Goal: Task Accomplishment & Management: Use online tool/utility

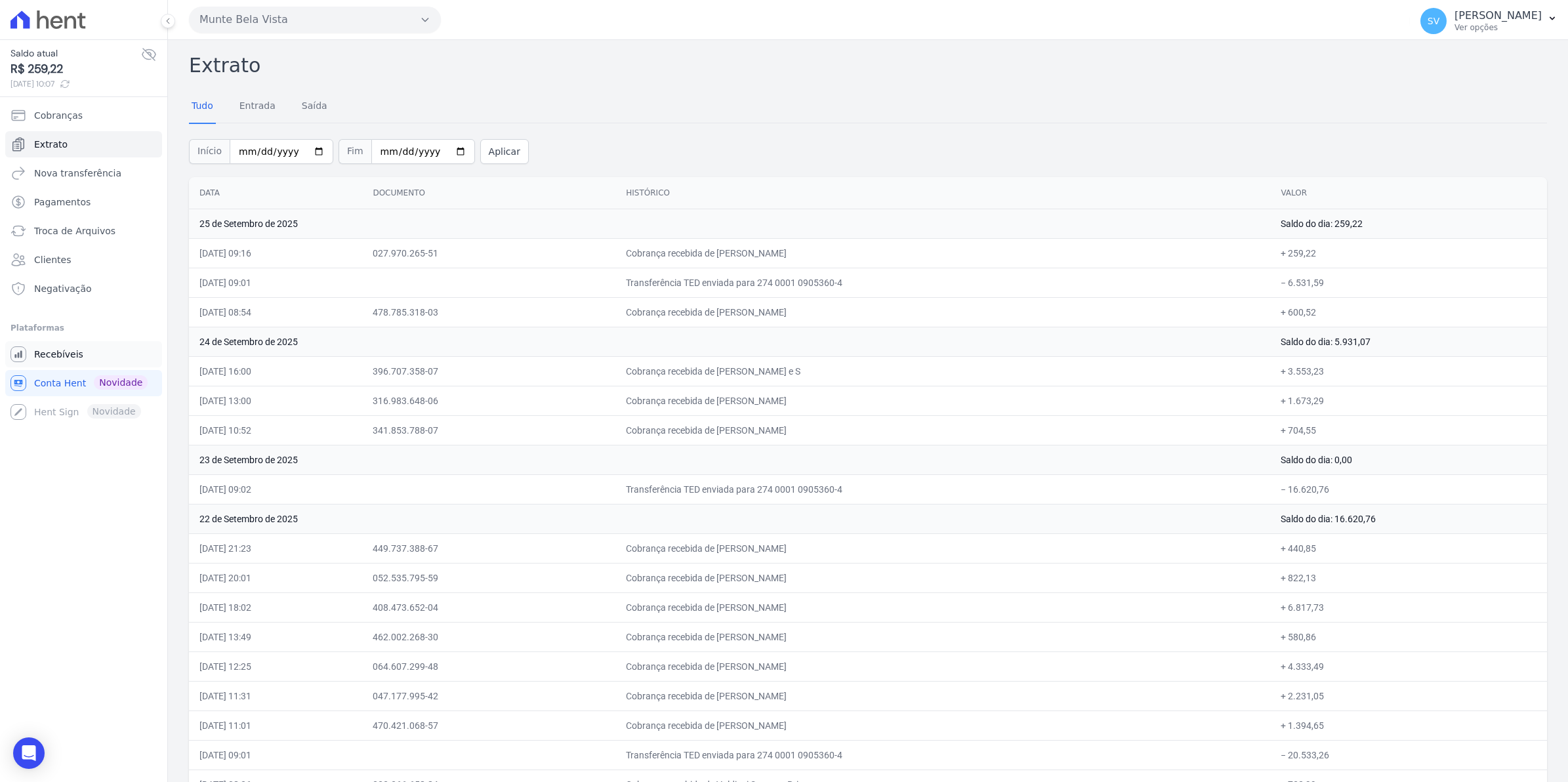
click at [38, 349] on span "Recebíveis" at bounding box center [59, 354] width 49 height 13
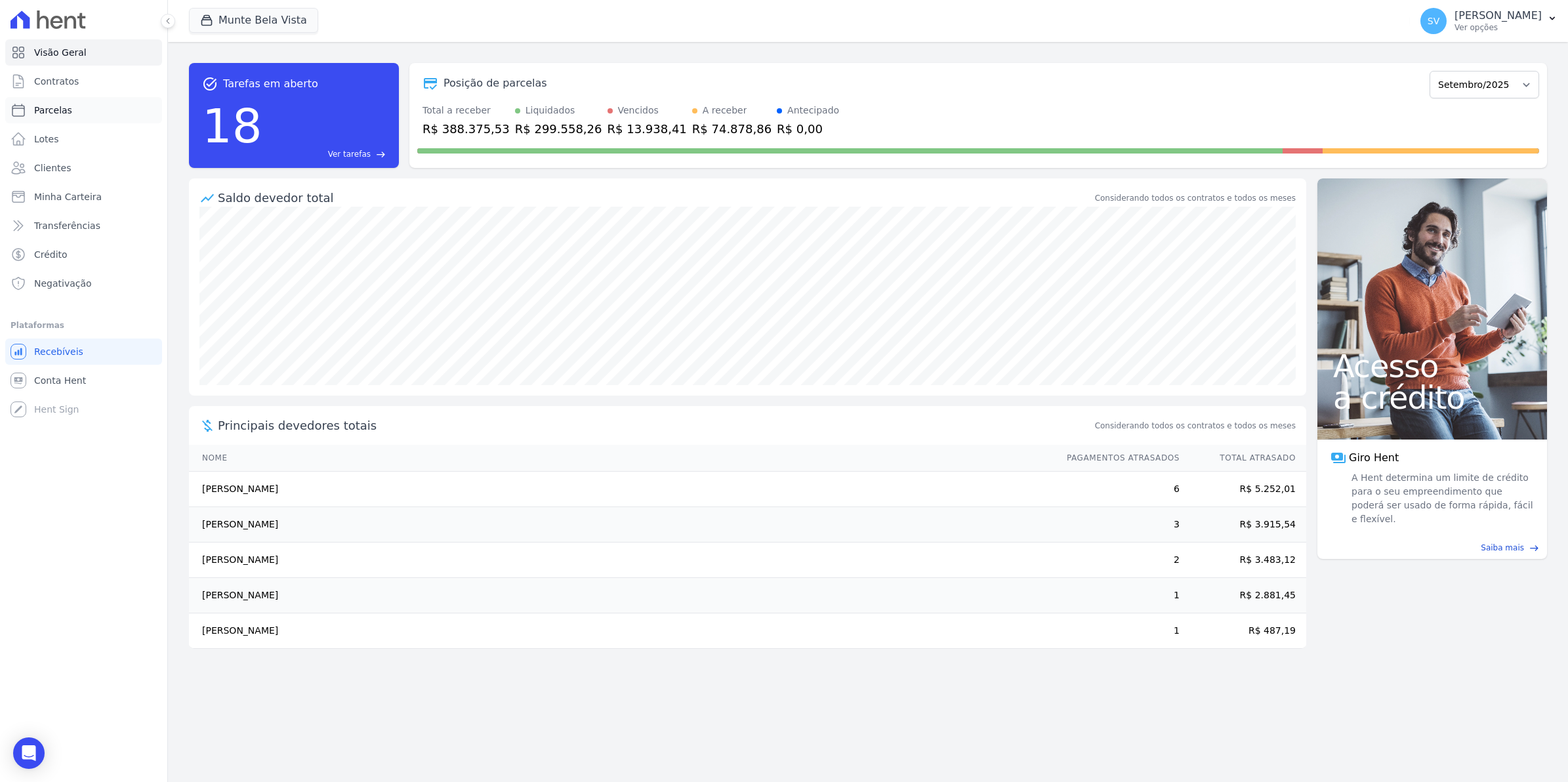
click at [58, 108] on span "Parcelas" at bounding box center [53, 110] width 38 height 13
select select
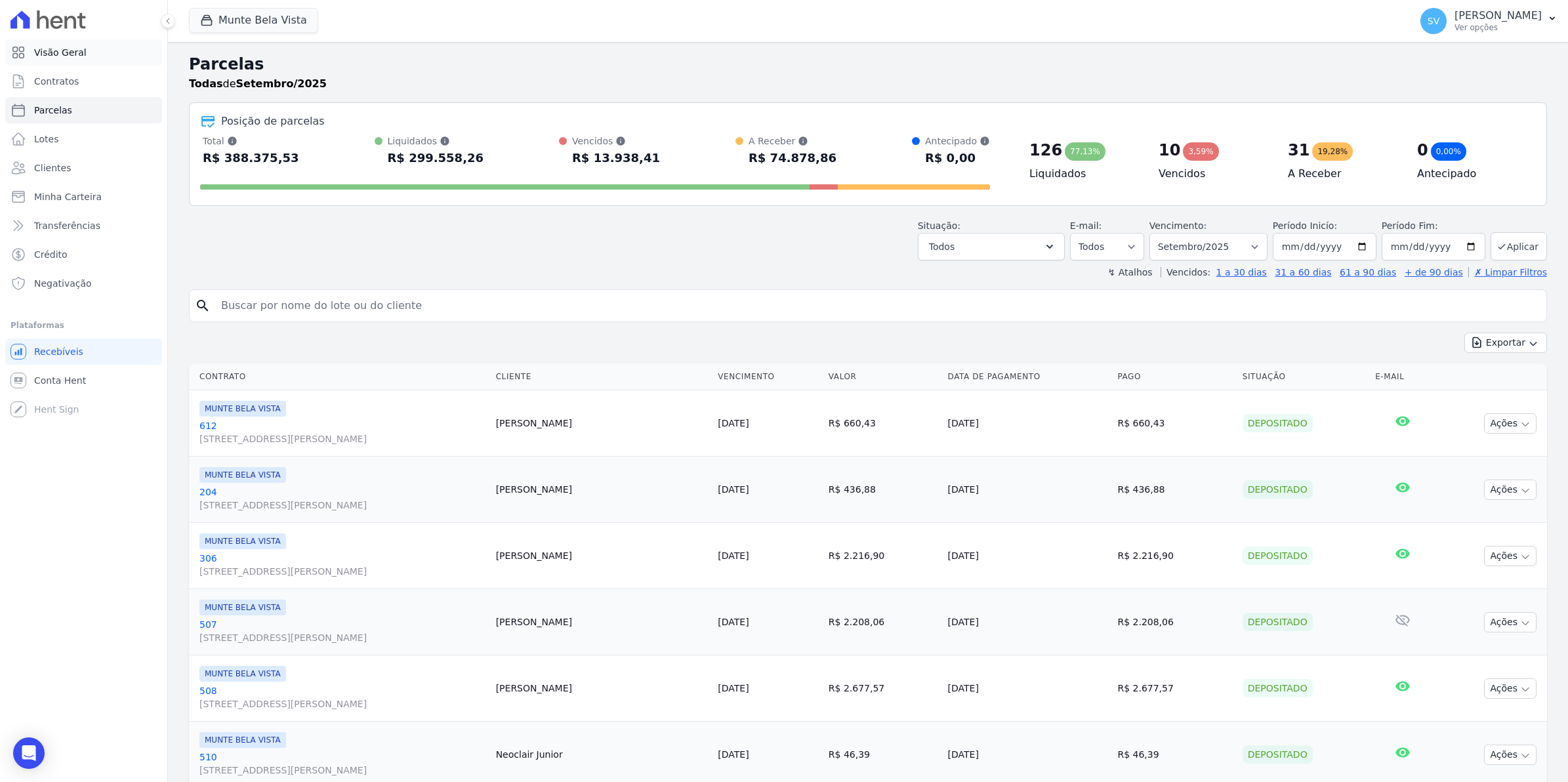
click at [54, 53] on span "Visão Geral" at bounding box center [61, 52] width 53 height 13
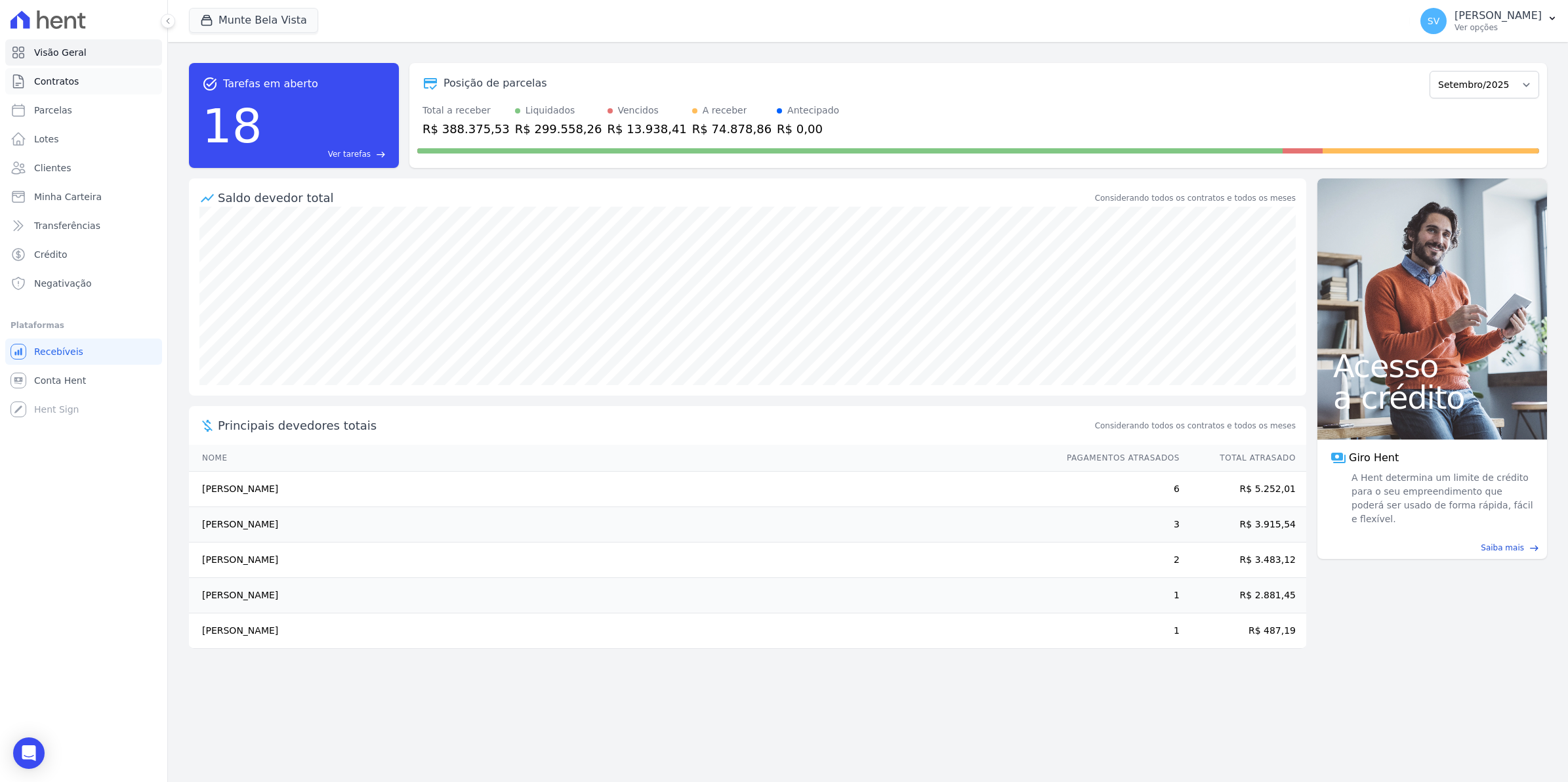
click at [63, 76] on span "Contratos" at bounding box center [56, 81] width 45 height 13
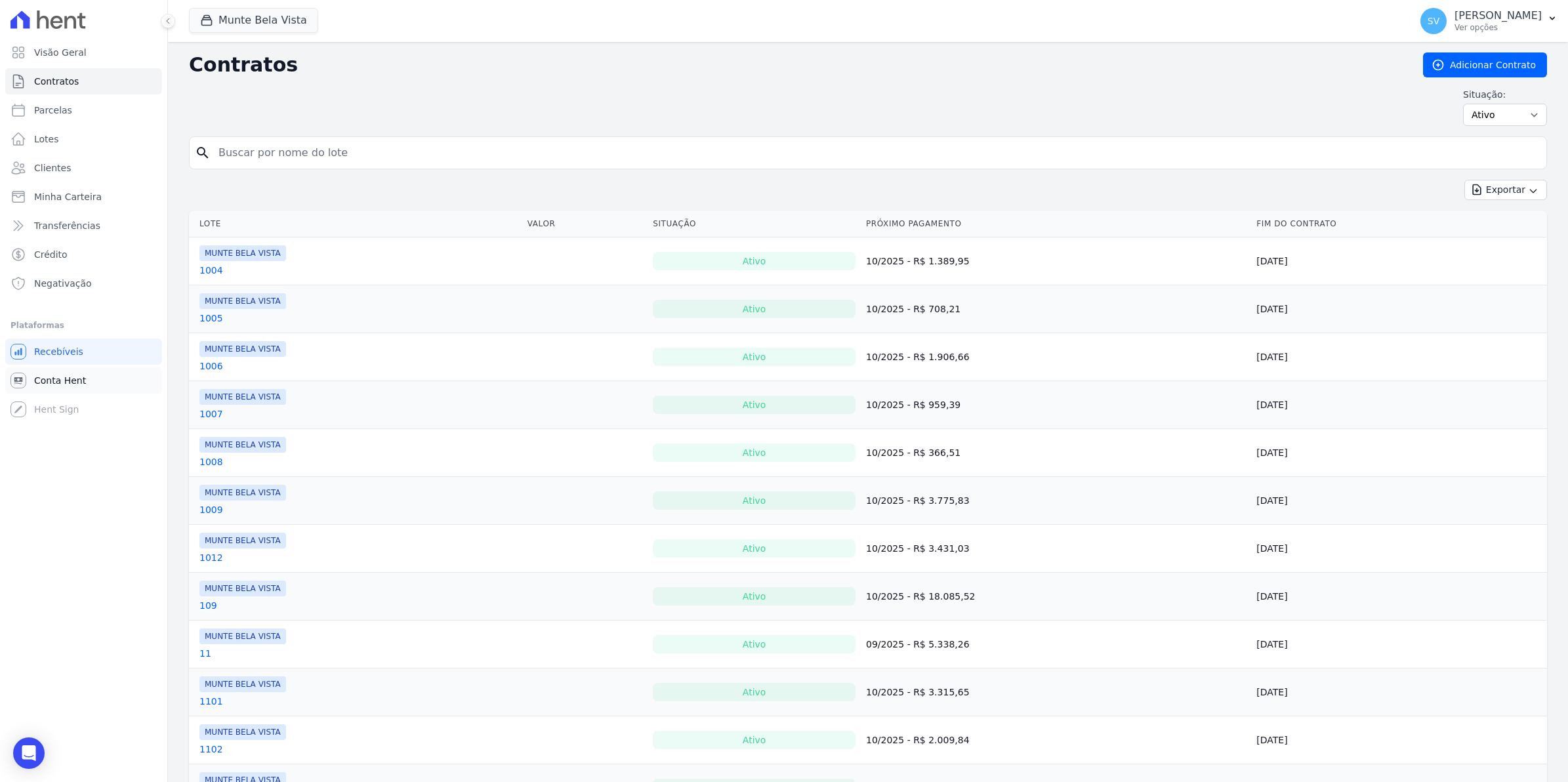
click at [50, 379] on span "Conta Hent" at bounding box center [60, 380] width 52 height 13
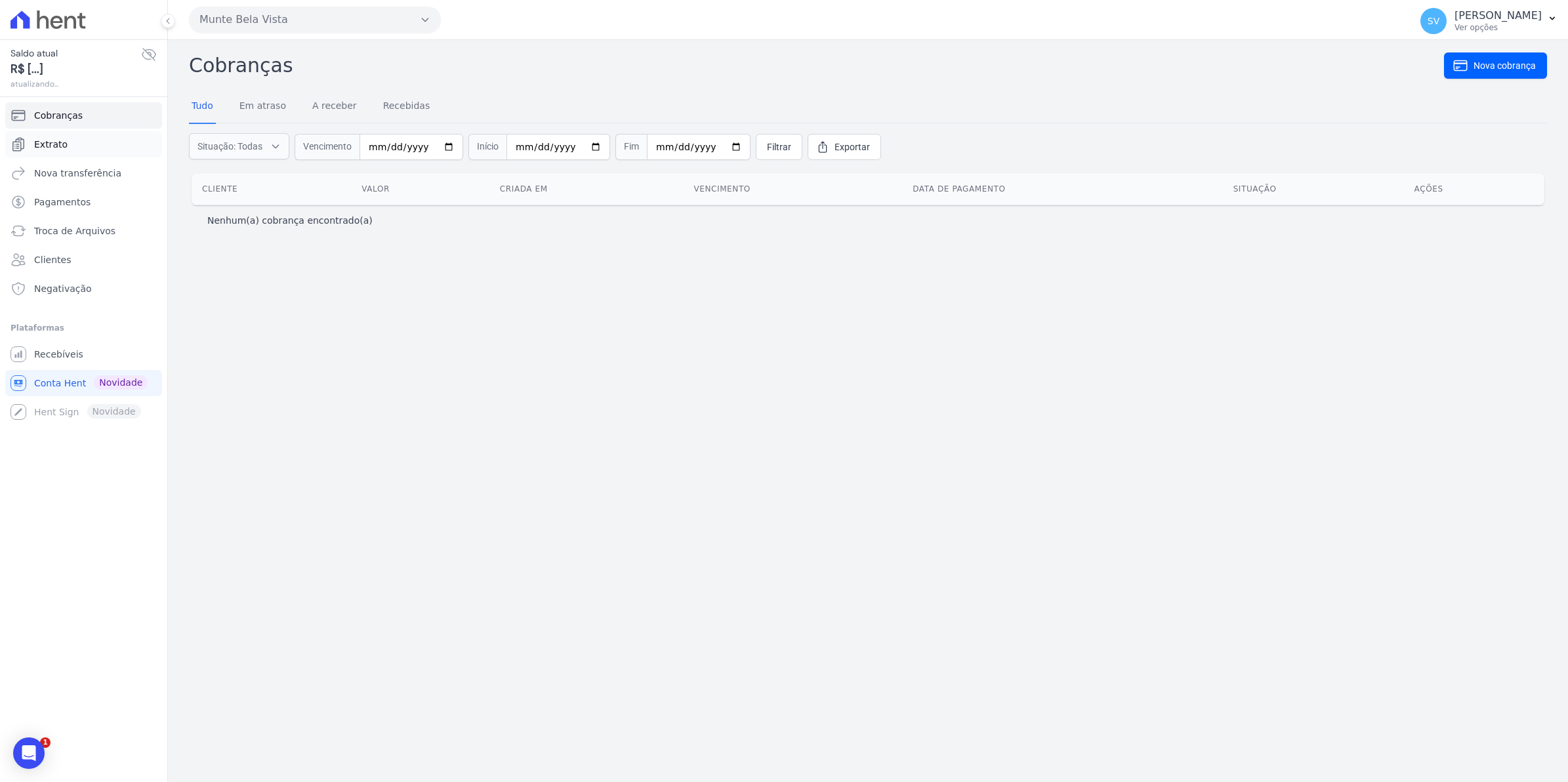
click at [51, 137] on span "Extrato" at bounding box center [51, 144] width 33 height 13
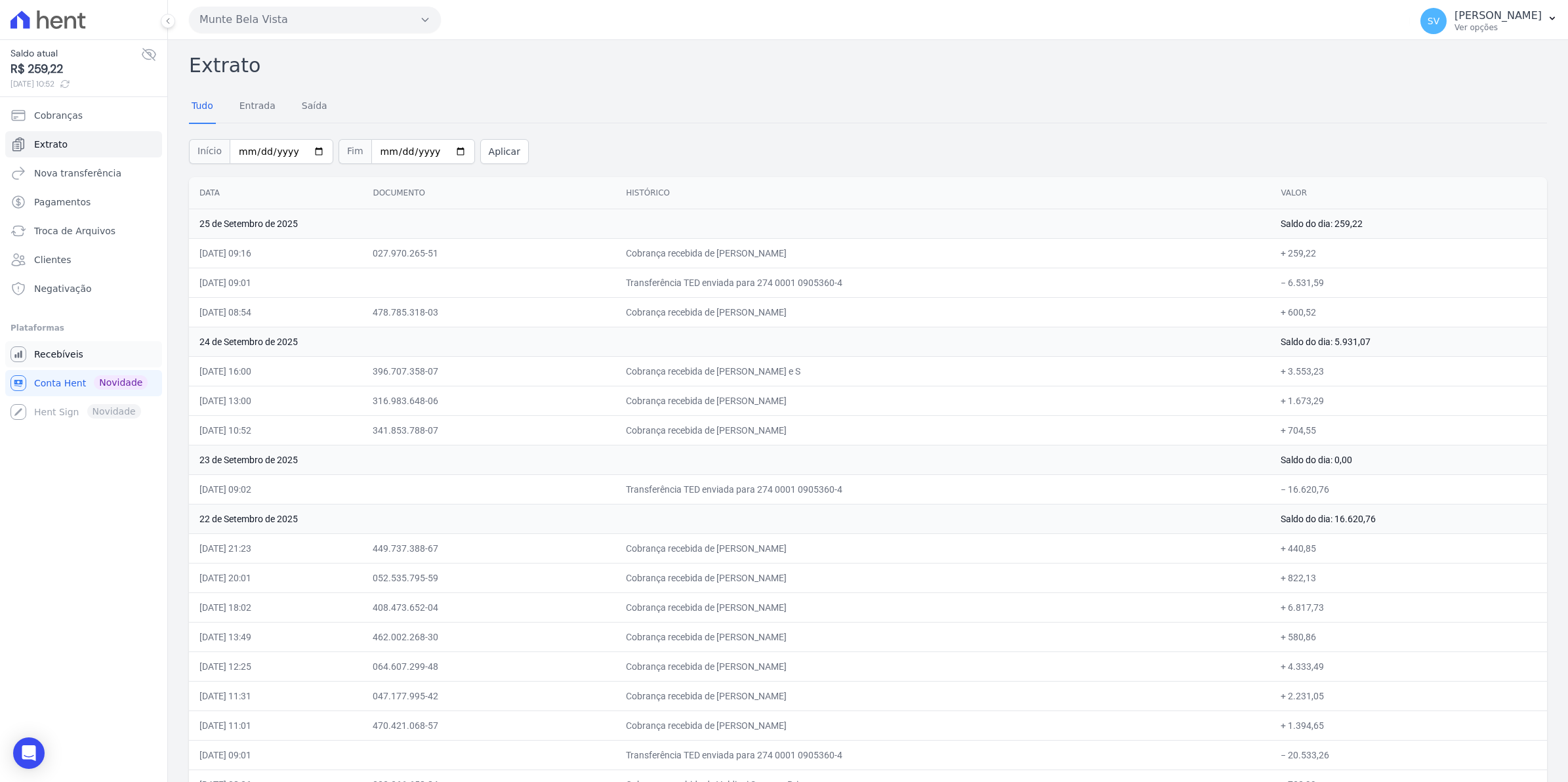
click at [55, 358] on span "Recebíveis" at bounding box center [59, 354] width 49 height 13
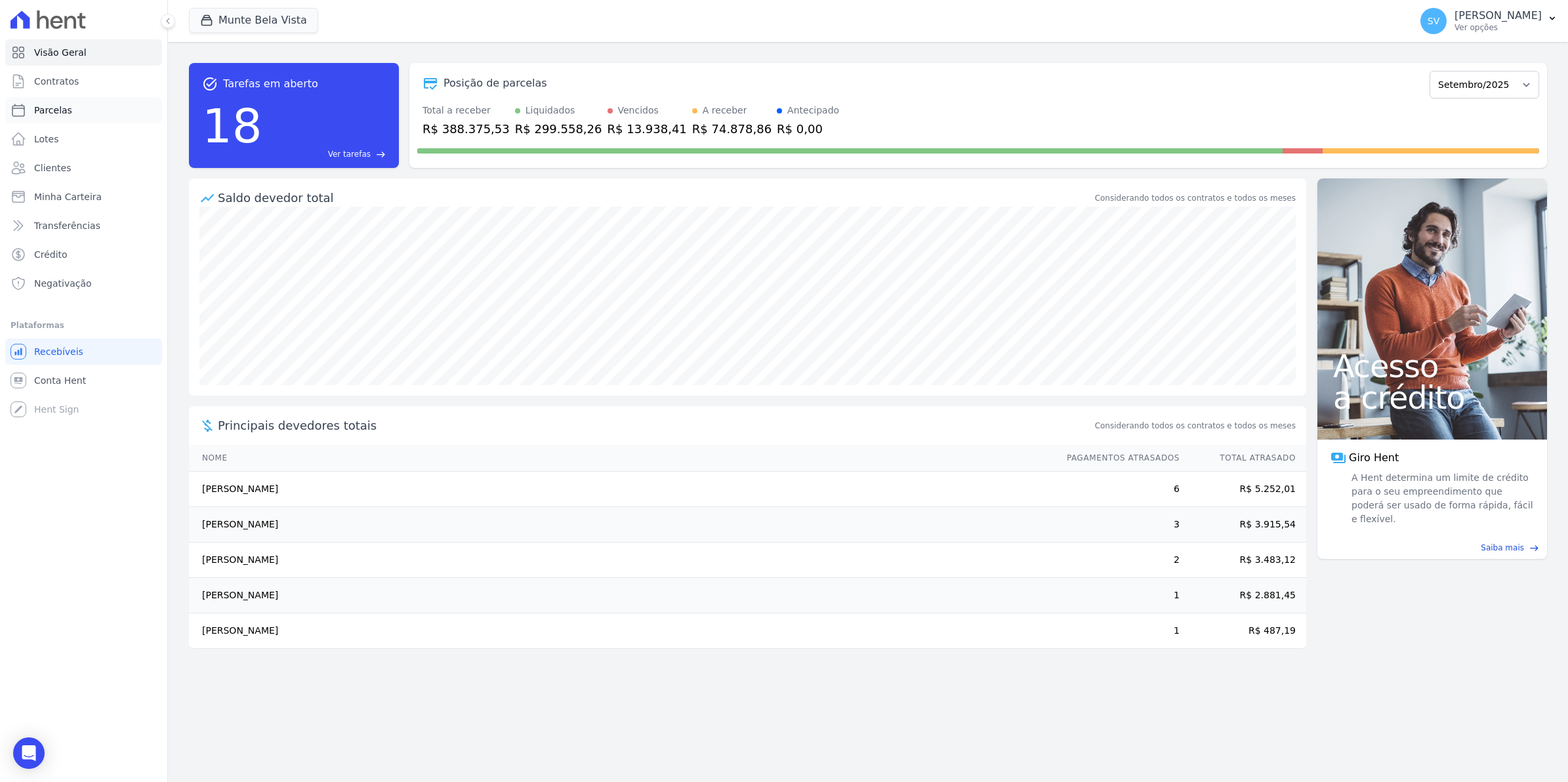
click at [55, 114] on span "Parcelas" at bounding box center [53, 110] width 38 height 13
select select
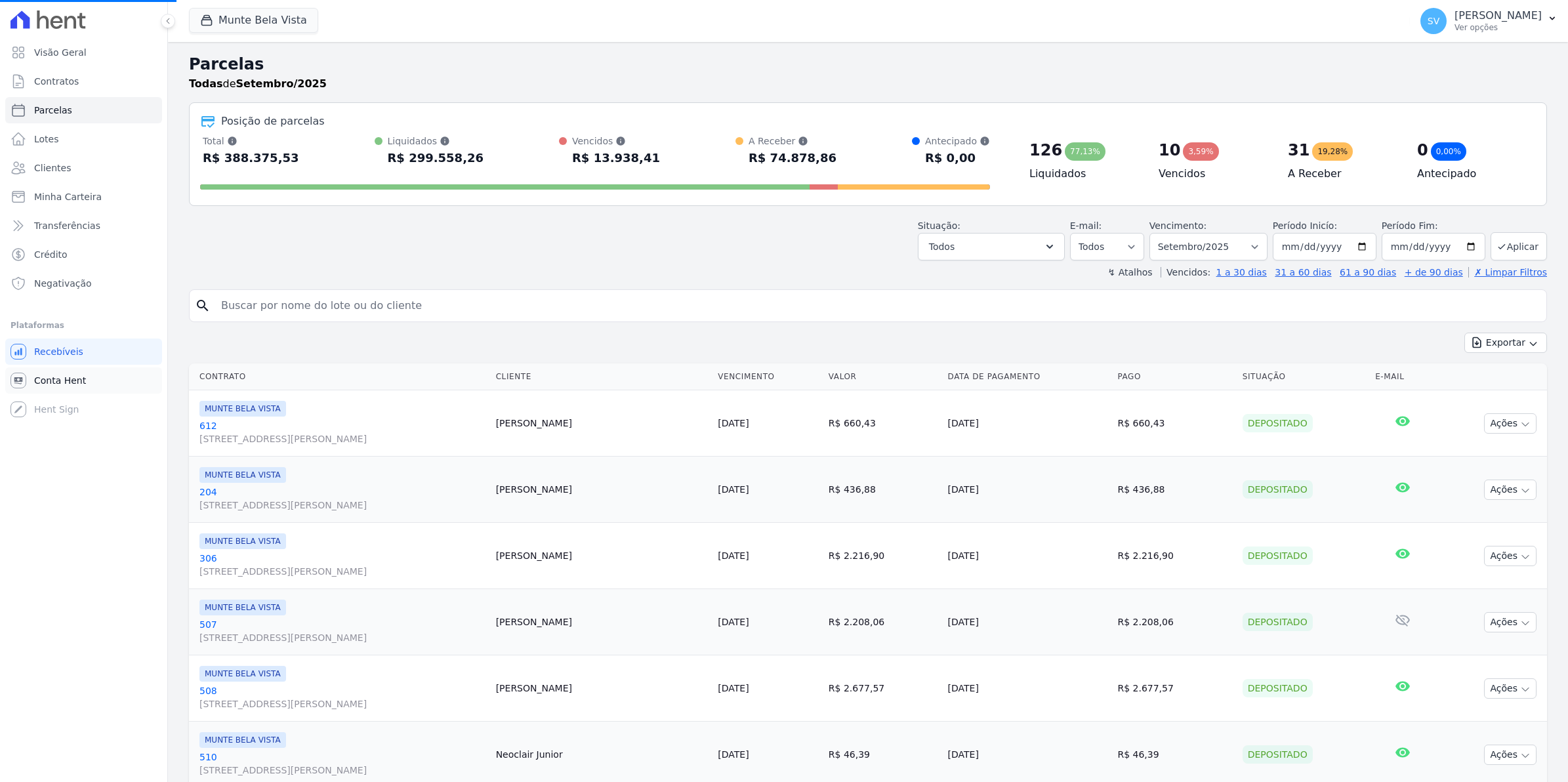
select select
click at [61, 387] on link "Conta Hent" at bounding box center [84, 380] width 157 height 26
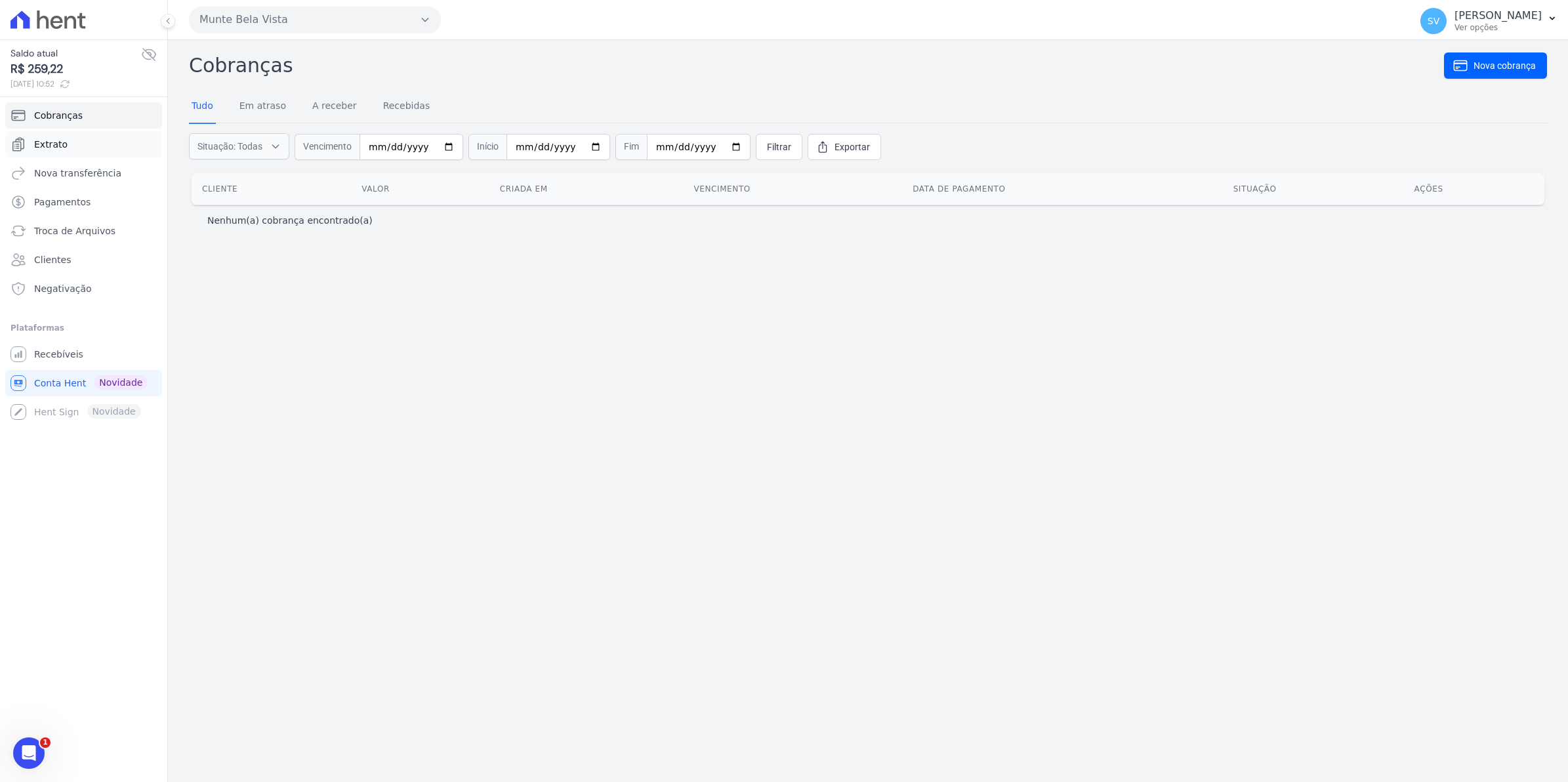
click at [55, 146] on span "Extrato" at bounding box center [51, 144] width 33 height 13
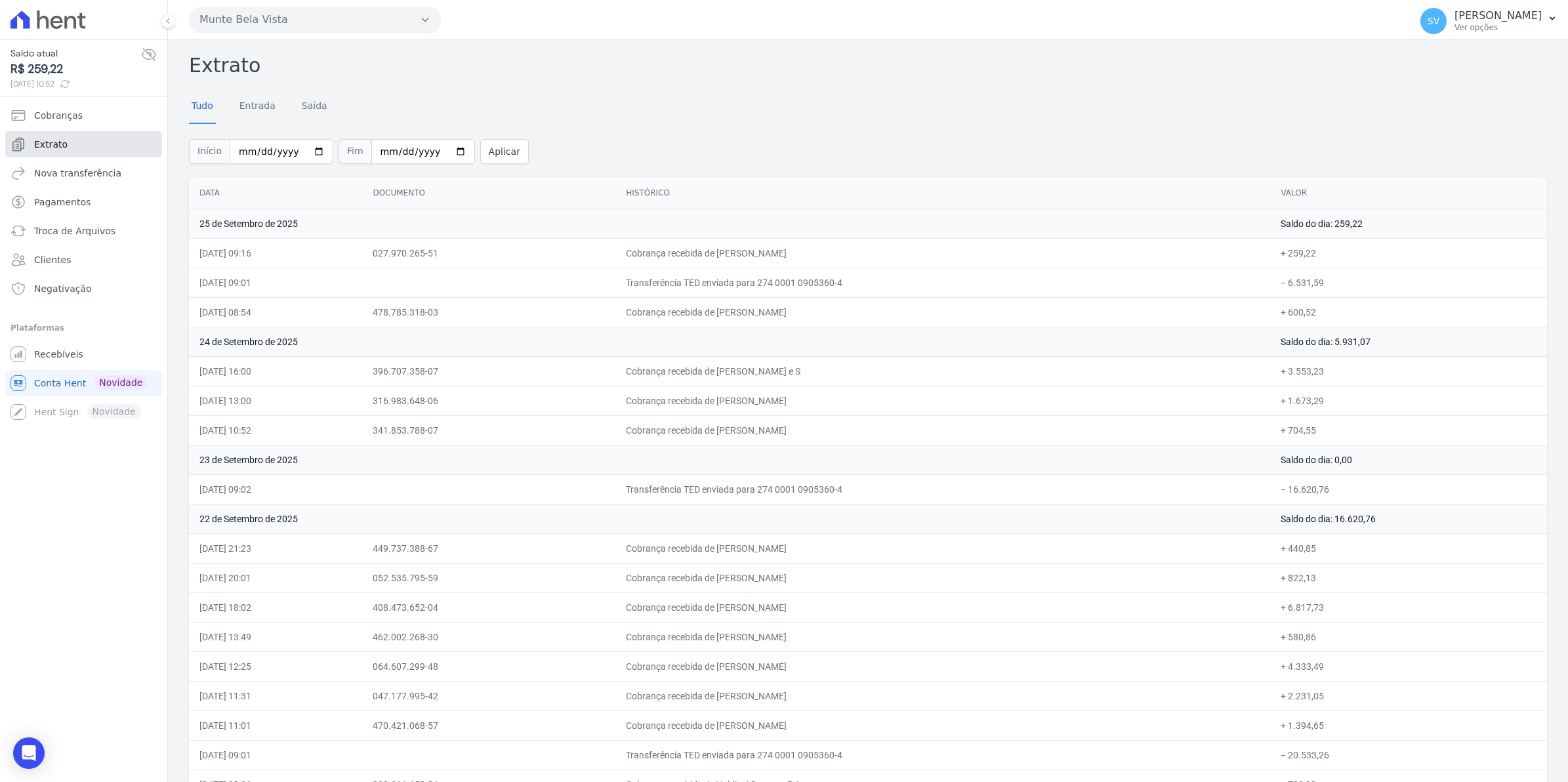
click at [67, 139] on link "Extrato" at bounding box center [84, 144] width 157 height 26
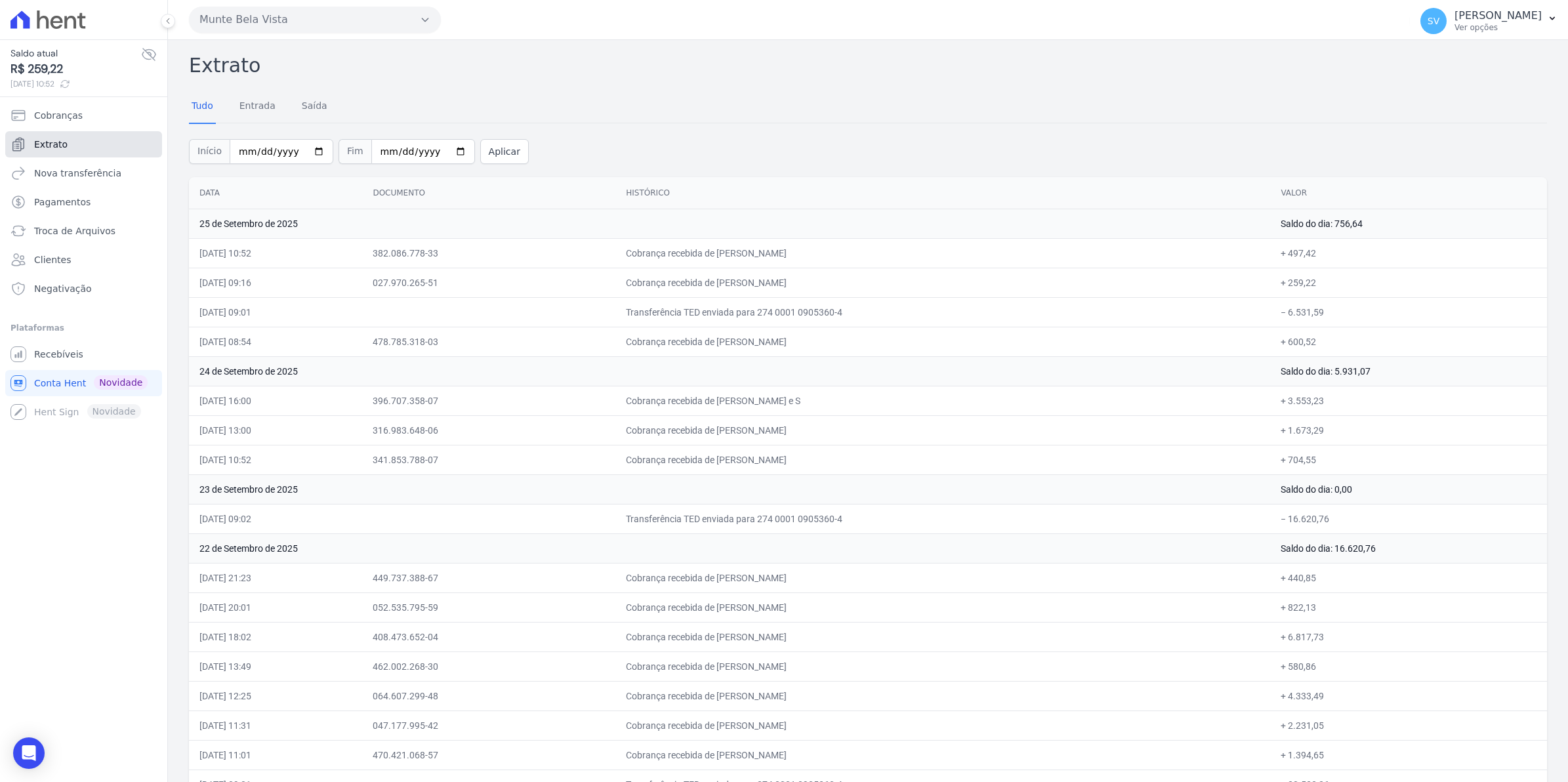
click at [34, 141] on span "Extrato" at bounding box center [51, 144] width 33 height 13
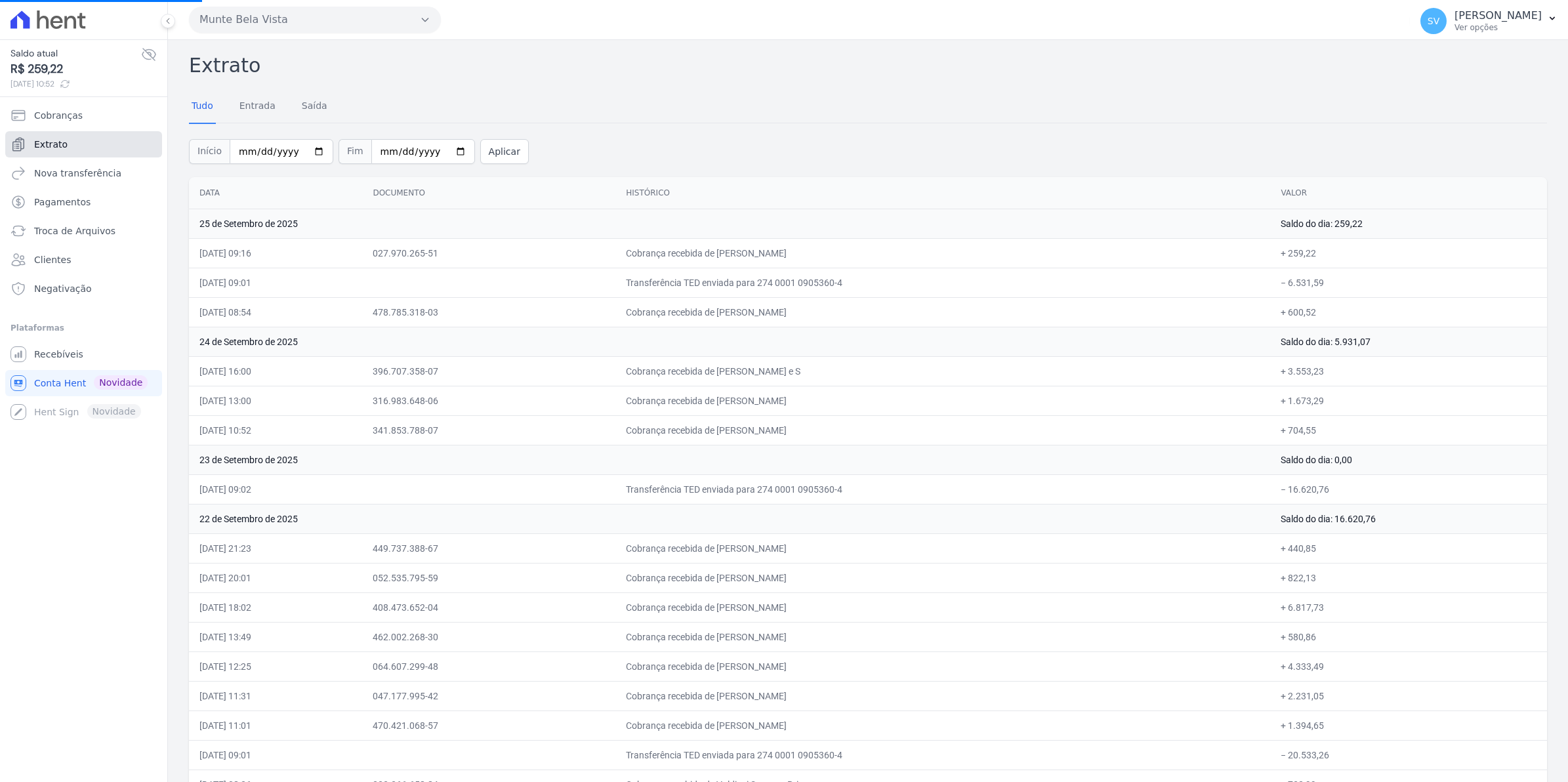
click at [37, 139] on span "Extrato" at bounding box center [51, 144] width 33 height 13
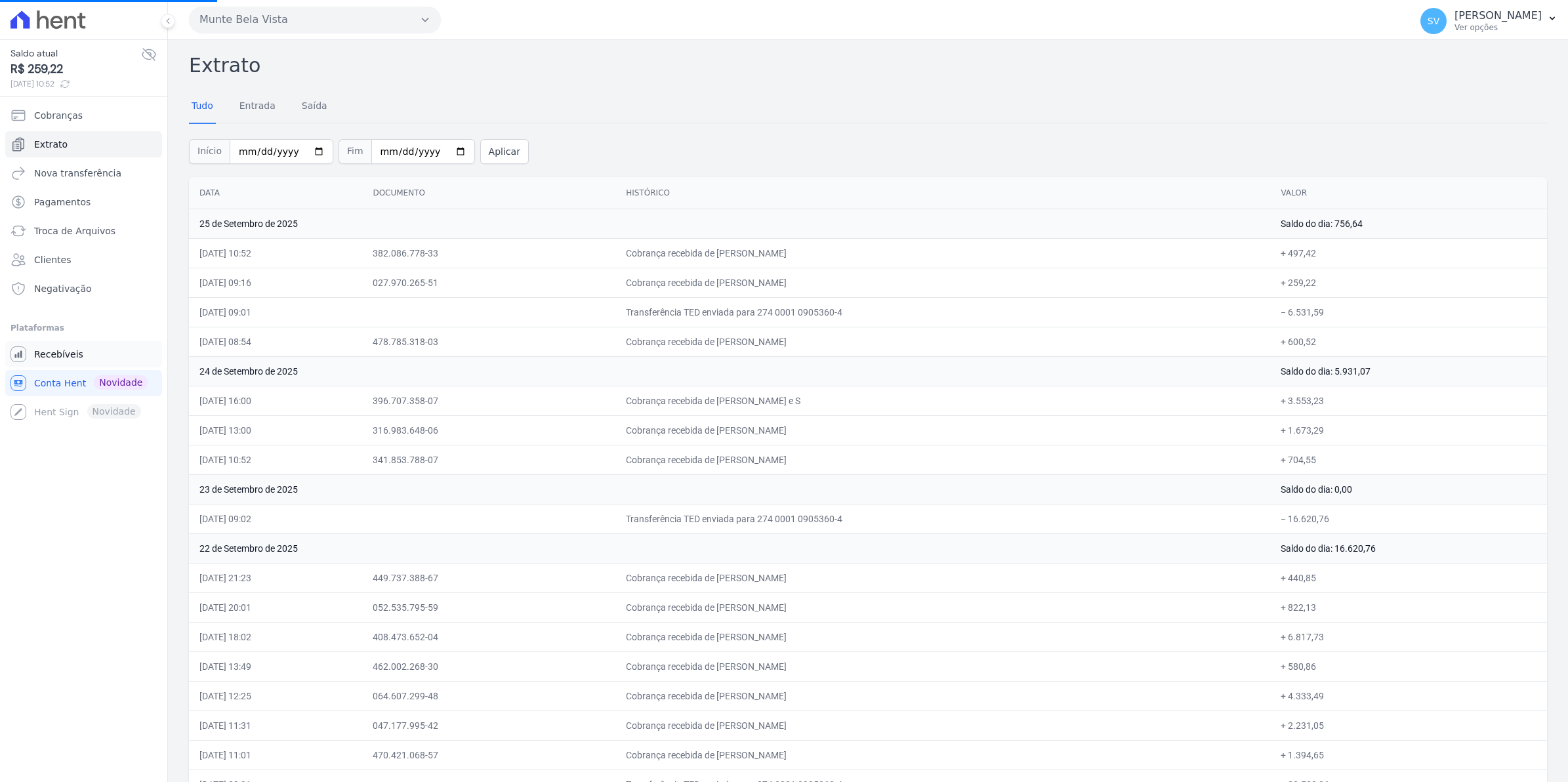
click at [50, 350] on span "Recebíveis" at bounding box center [59, 354] width 49 height 13
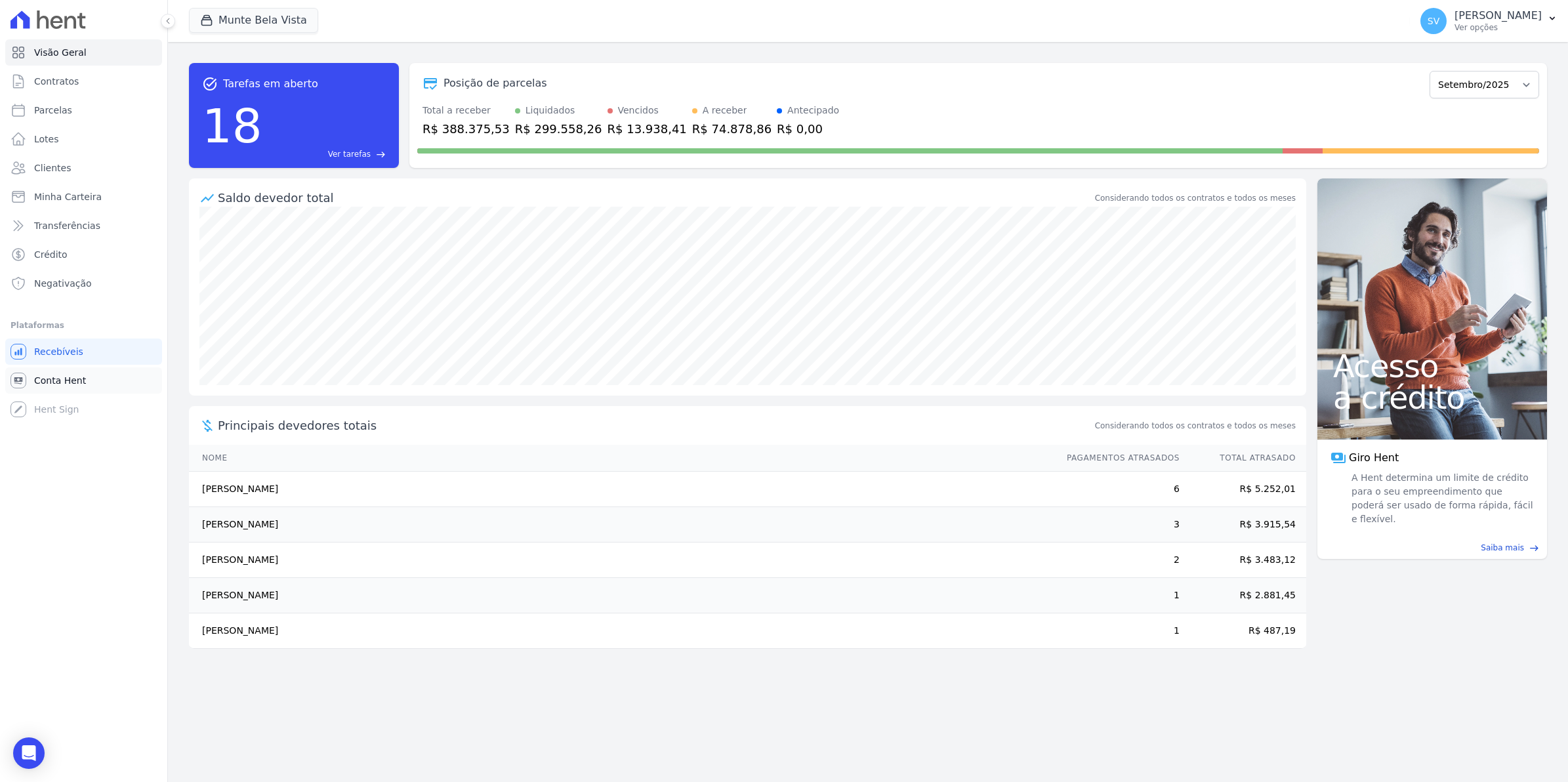
click at [53, 374] on span "Conta Hent" at bounding box center [60, 380] width 52 height 13
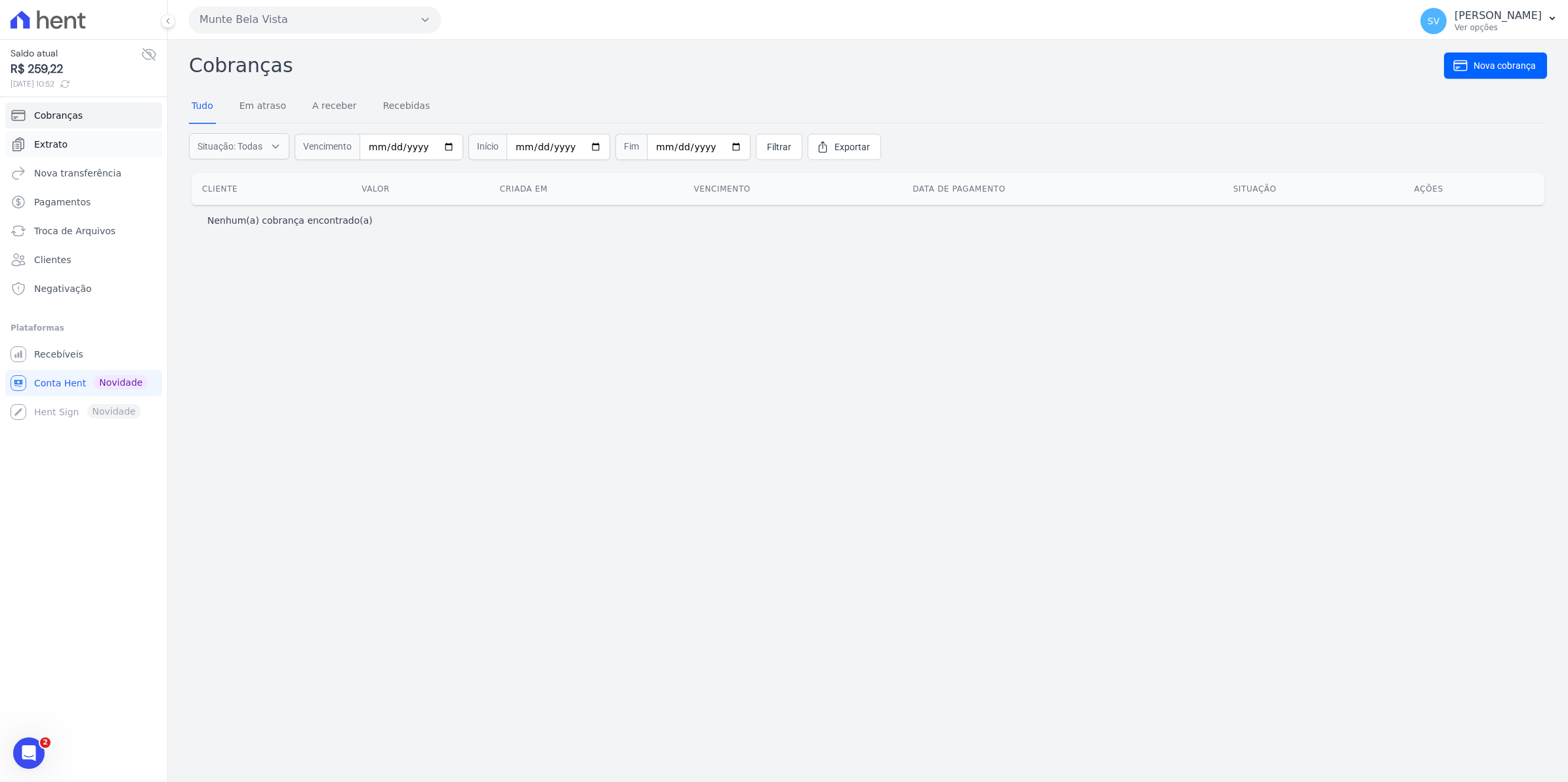
click at [48, 131] on link "Extrato" at bounding box center [84, 144] width 157 height 26
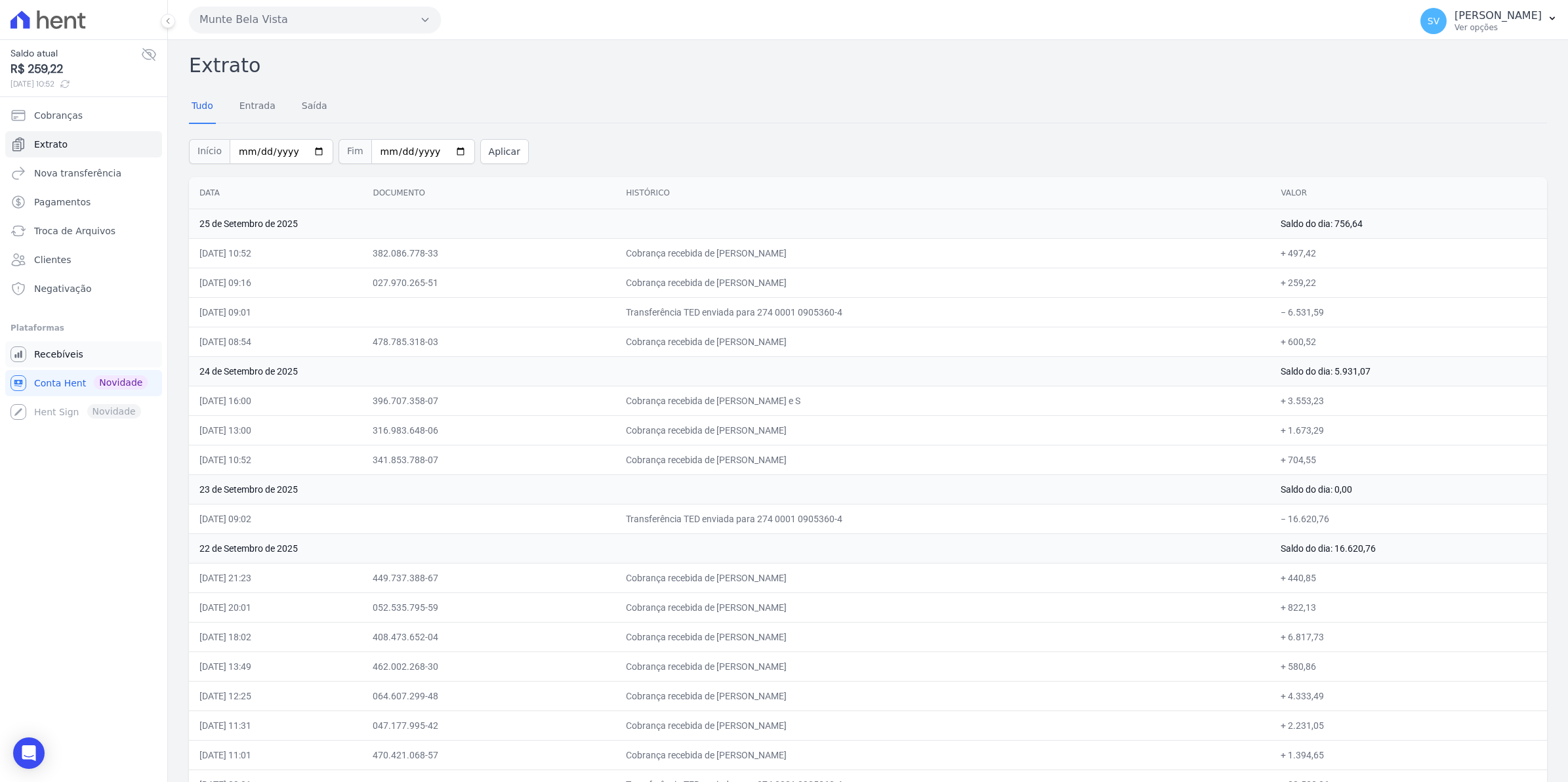
click at [49, 356] on span "Recebíveis" at bounding box center [59, 354] width 49 height 13
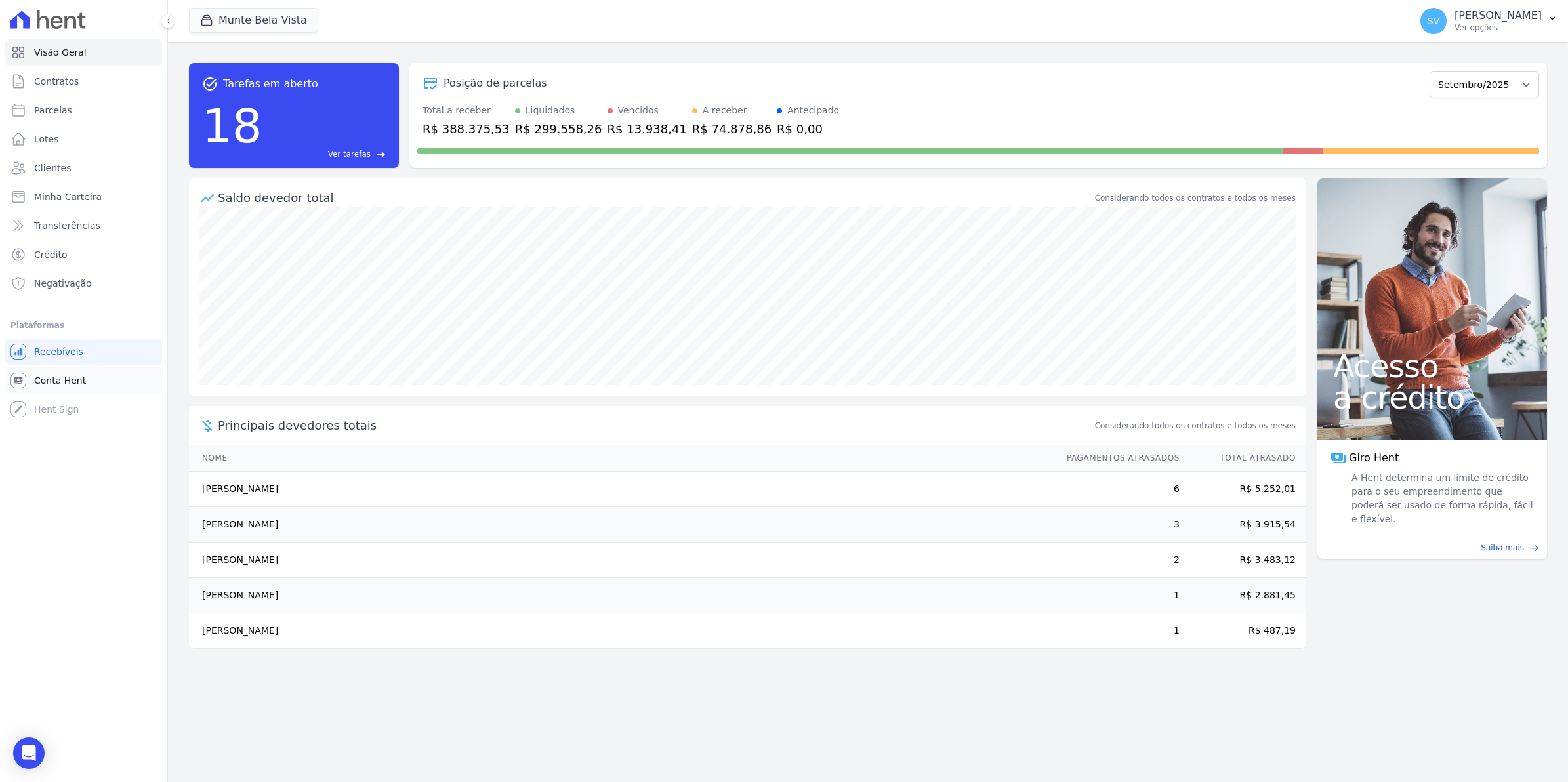
click at [50, 378] on span "Conta Hent" at bounding box center [60, 380] width 52 height 13
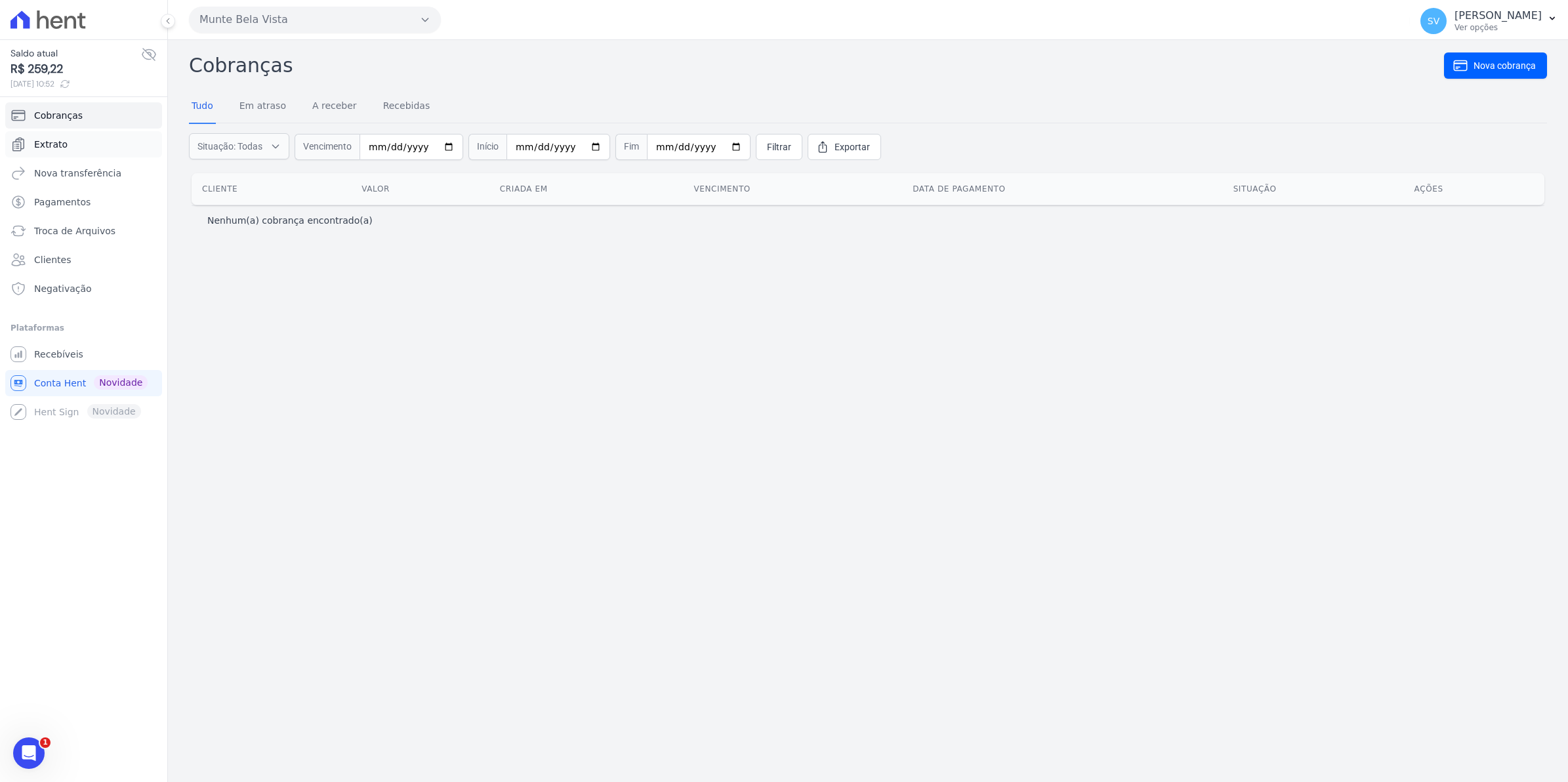
click at [42, 133] on link "Extrato" at bounding box center [84, 144] width 157 height 26
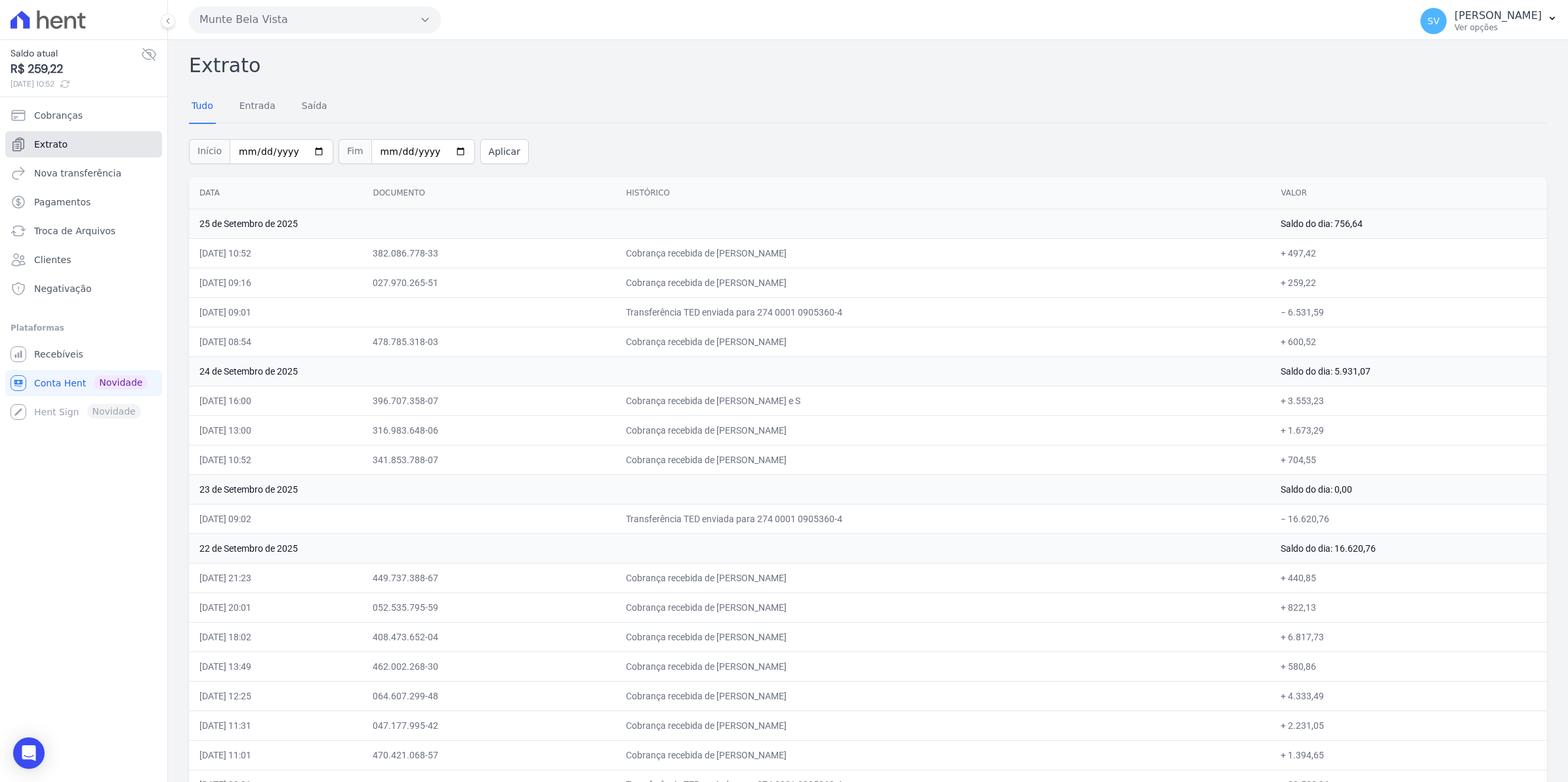
click at [63, 143] on span "Extrato" at bounding box center [51, 144] width 33 height 13
click at [55, 348] on span "Recebíveis" at bounding box center [59, 354] width 49 height 13
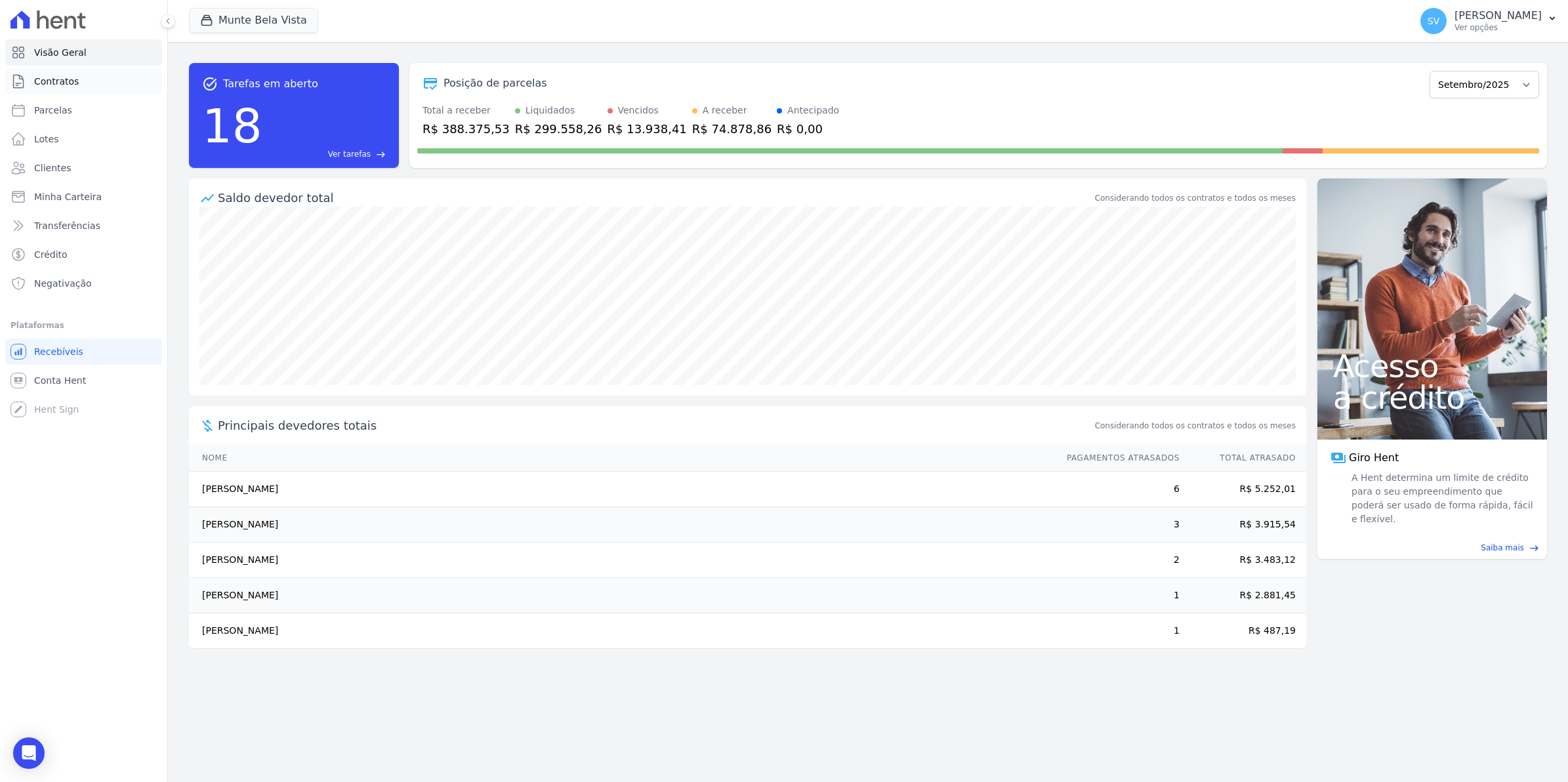
click at [81, 86] on link "Contratos" at bounding box center [84, 82] width 157 height 26
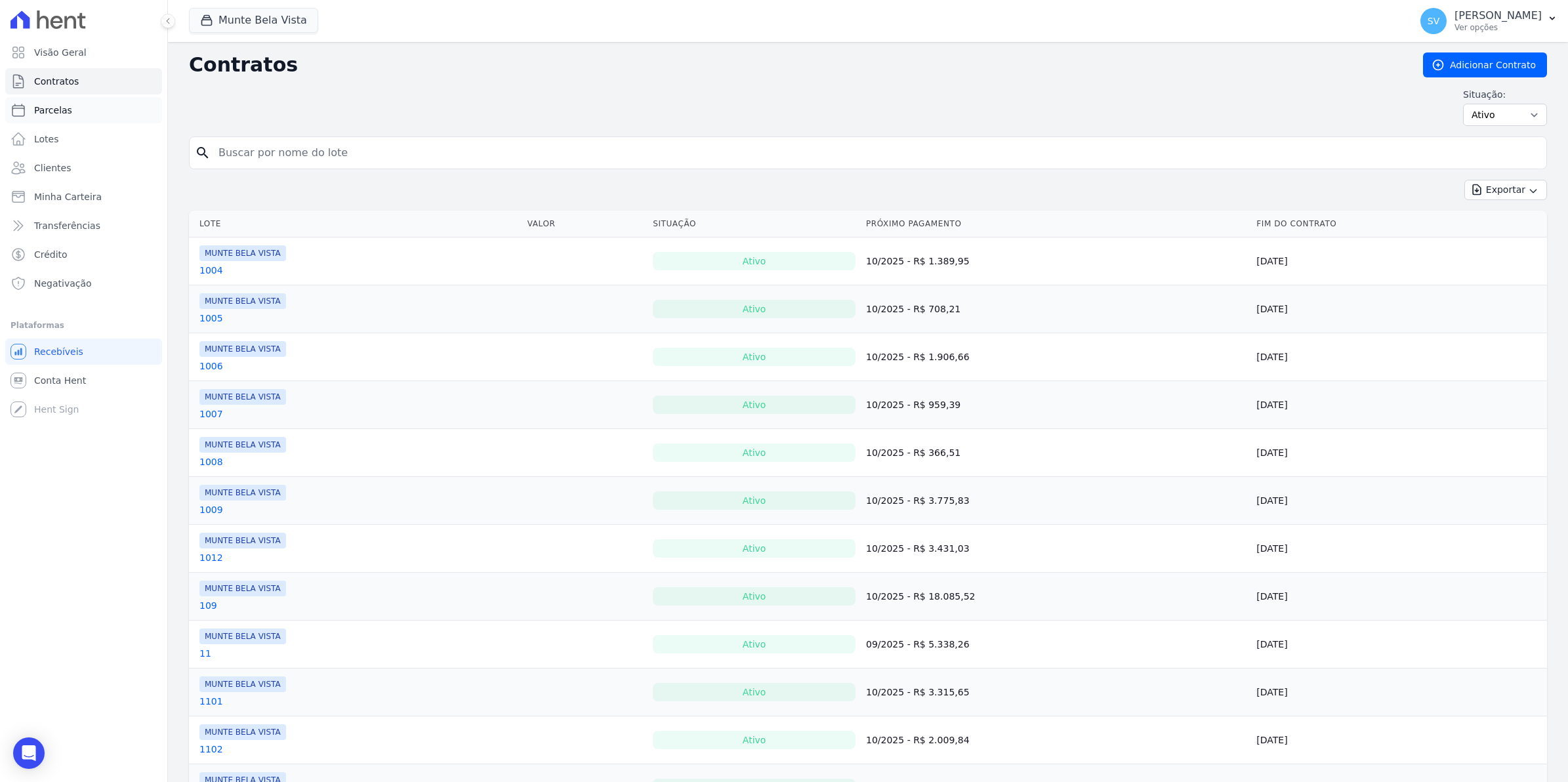
click at [63, 106] on span "Parcelas" at bounding box center [53, 110] width 38 height 13
select select
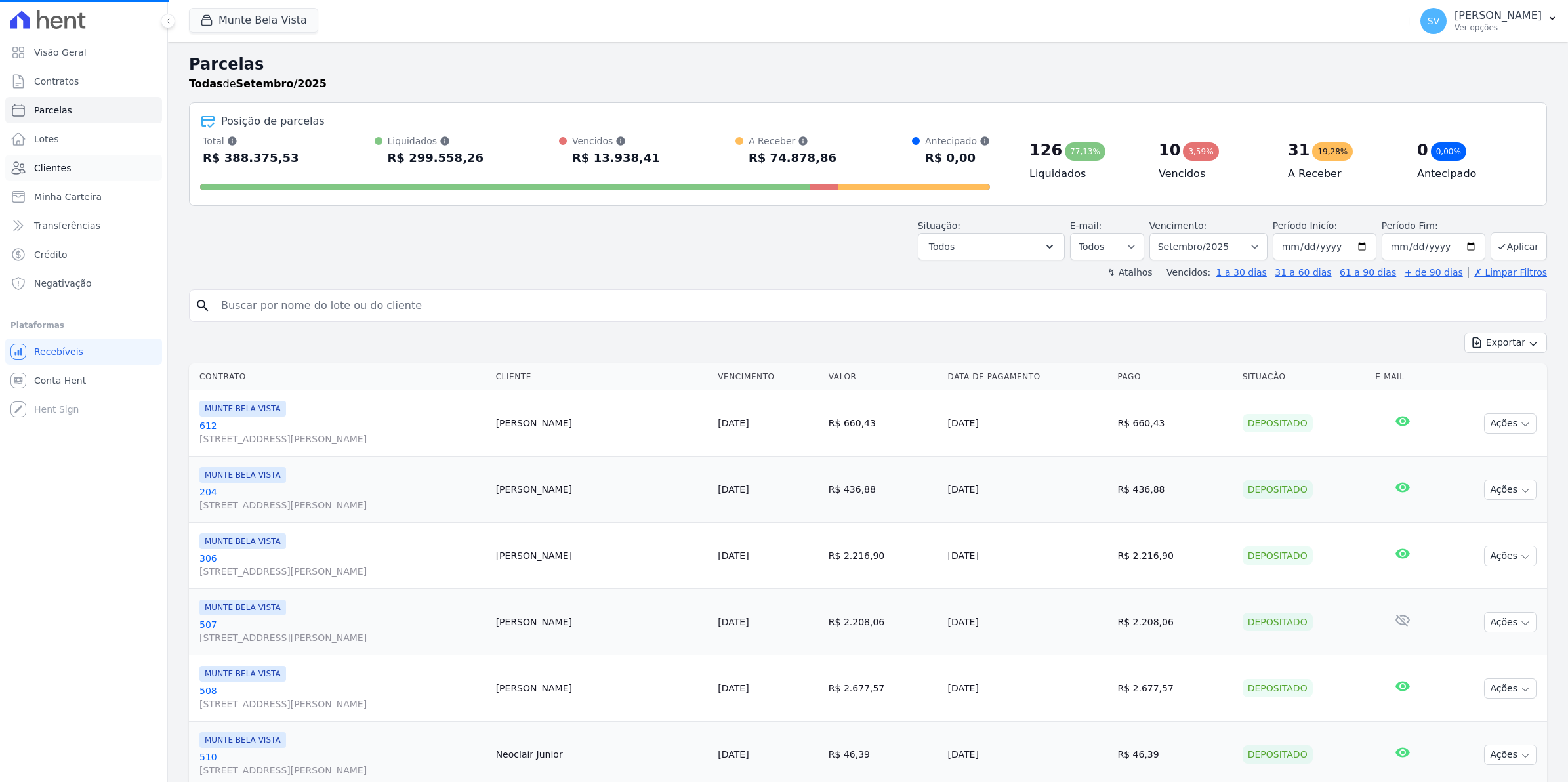
select select
click at [42, 67] on ul "Visão Geral Contratos [GEOGRAPHIC_DATA] Lotes Clientes Minha Carteira Transferê…" at bounding box center [84, 168] width 157 height 257
click at [55, 81] on span "Contratos" at bounding box center [56, 81] width 45 height 13
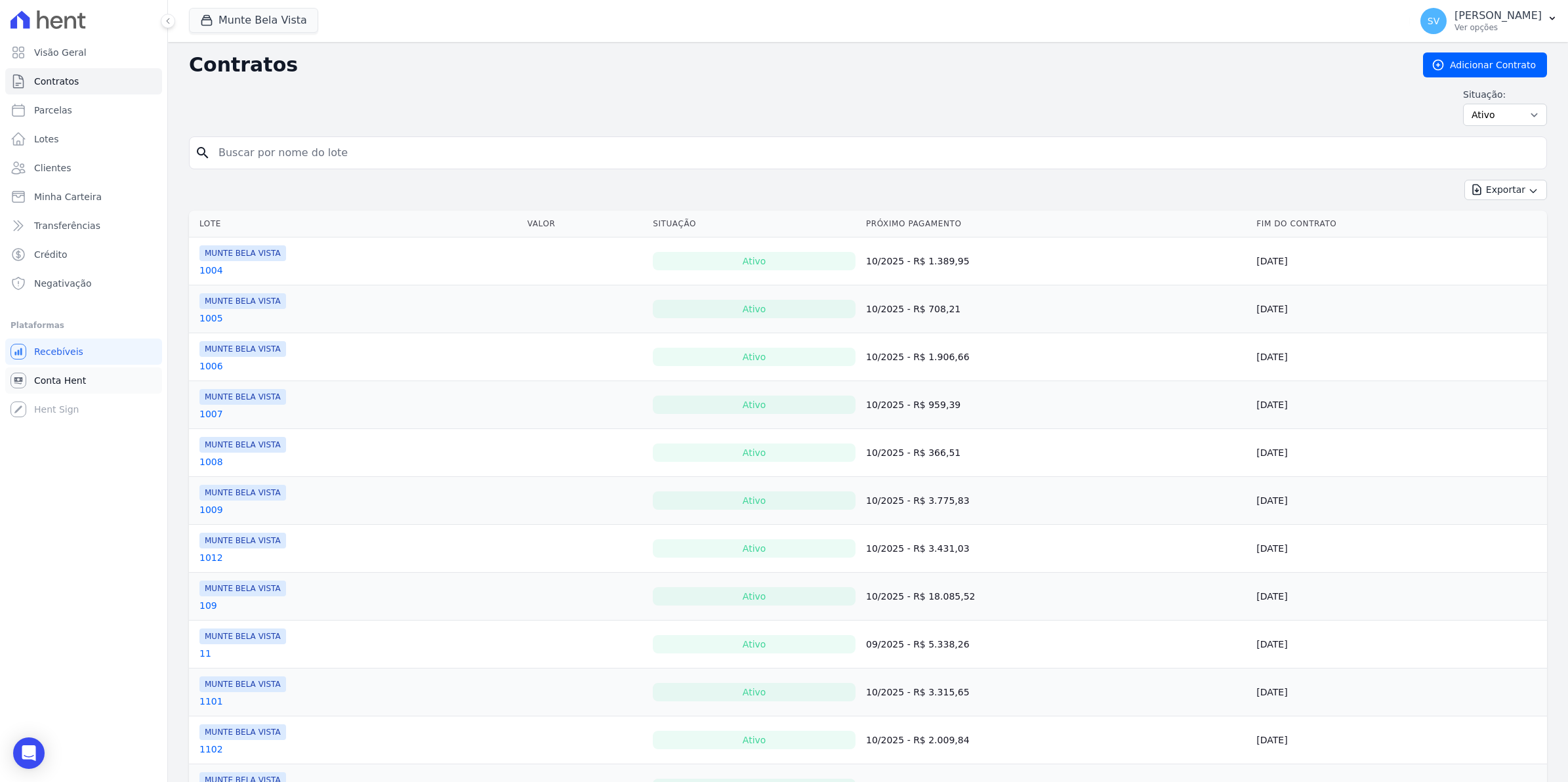
click at [32, 374] on link "Conta Hent" at bounding box center [84, 380] width 157 height 26
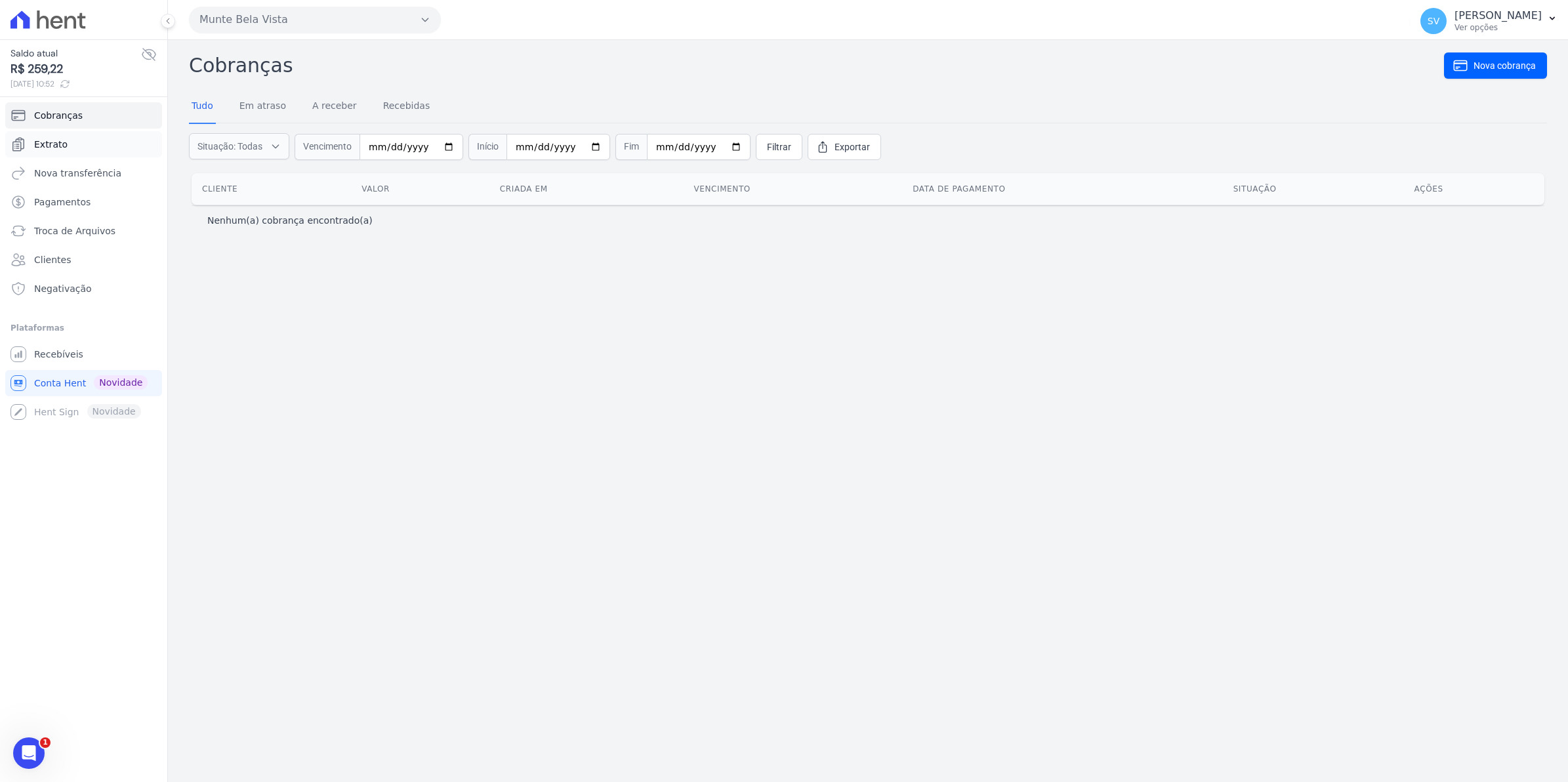
click at [48, 142] on span "Extrato" at bounding box center [51, 144] width 33 height 13
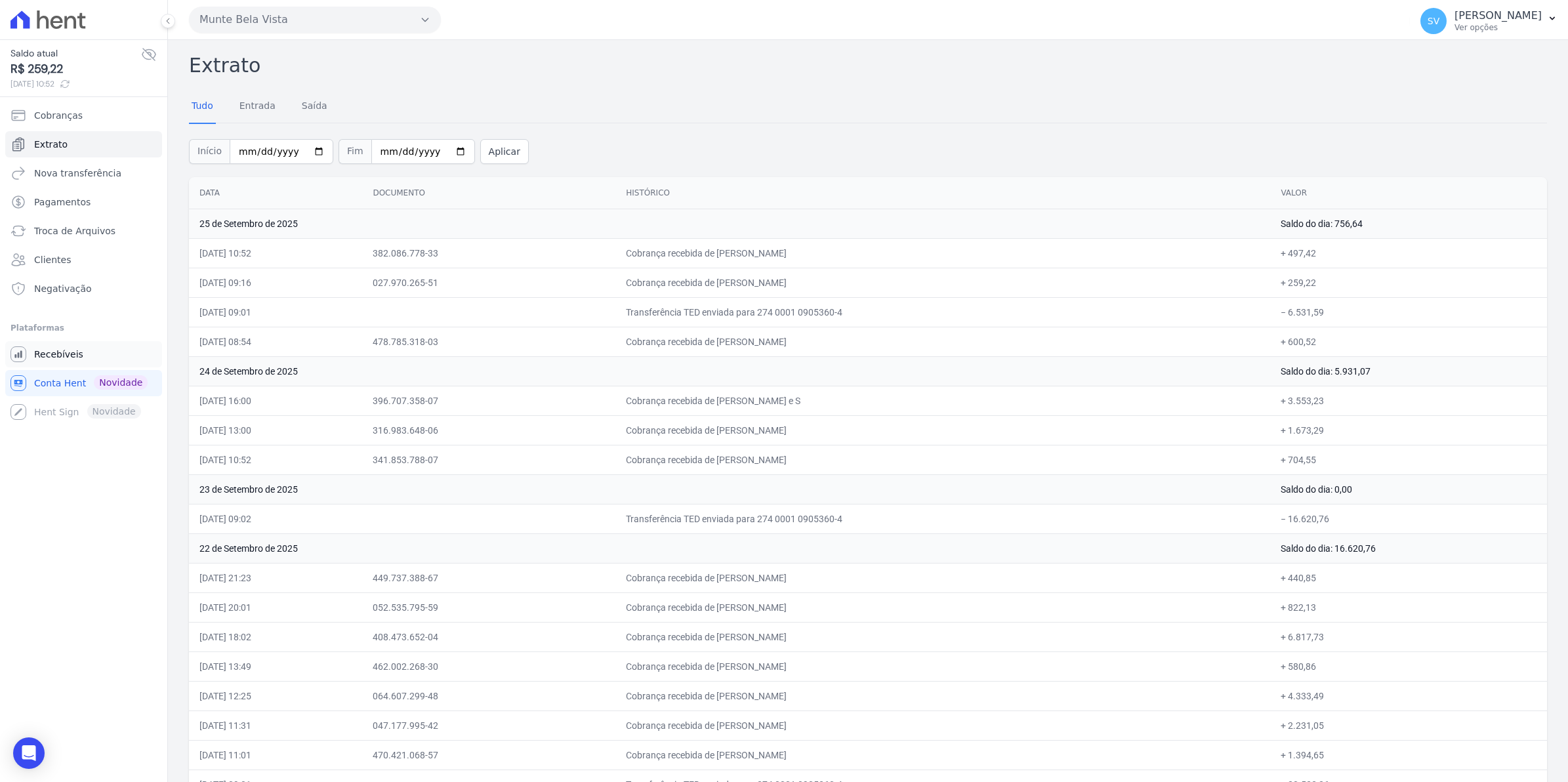
click at [58, 353] on span "Recebíveis" at bounding box center [59, 354] width 49 height 13
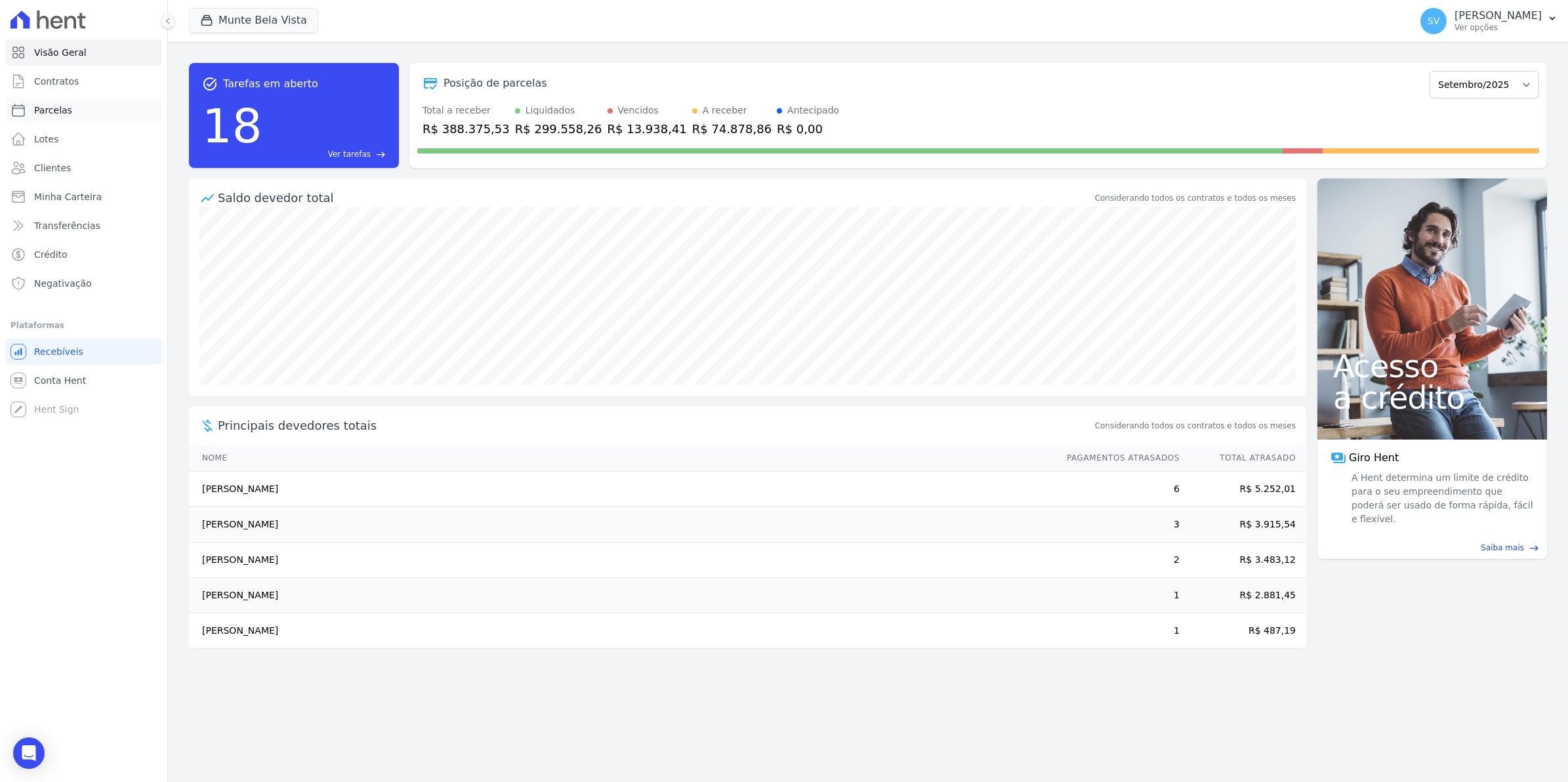
click at [40, 109] on span "Parcelas" at bounding box center [53, 110] width 38 height 13
select select
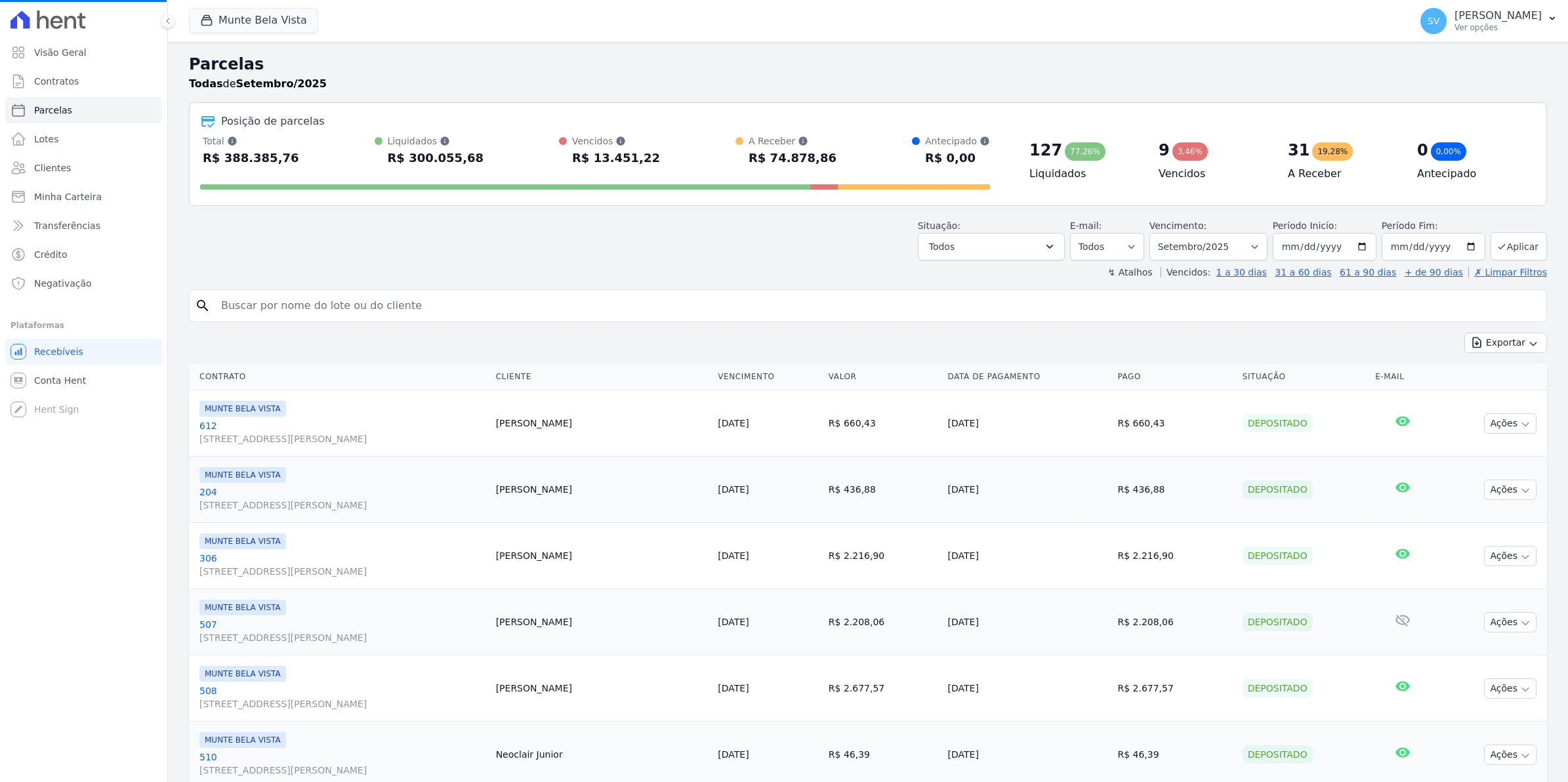
select select
click at [68, 86] on span "Contratos" at bounding box center [56, 81] width 45 height 13
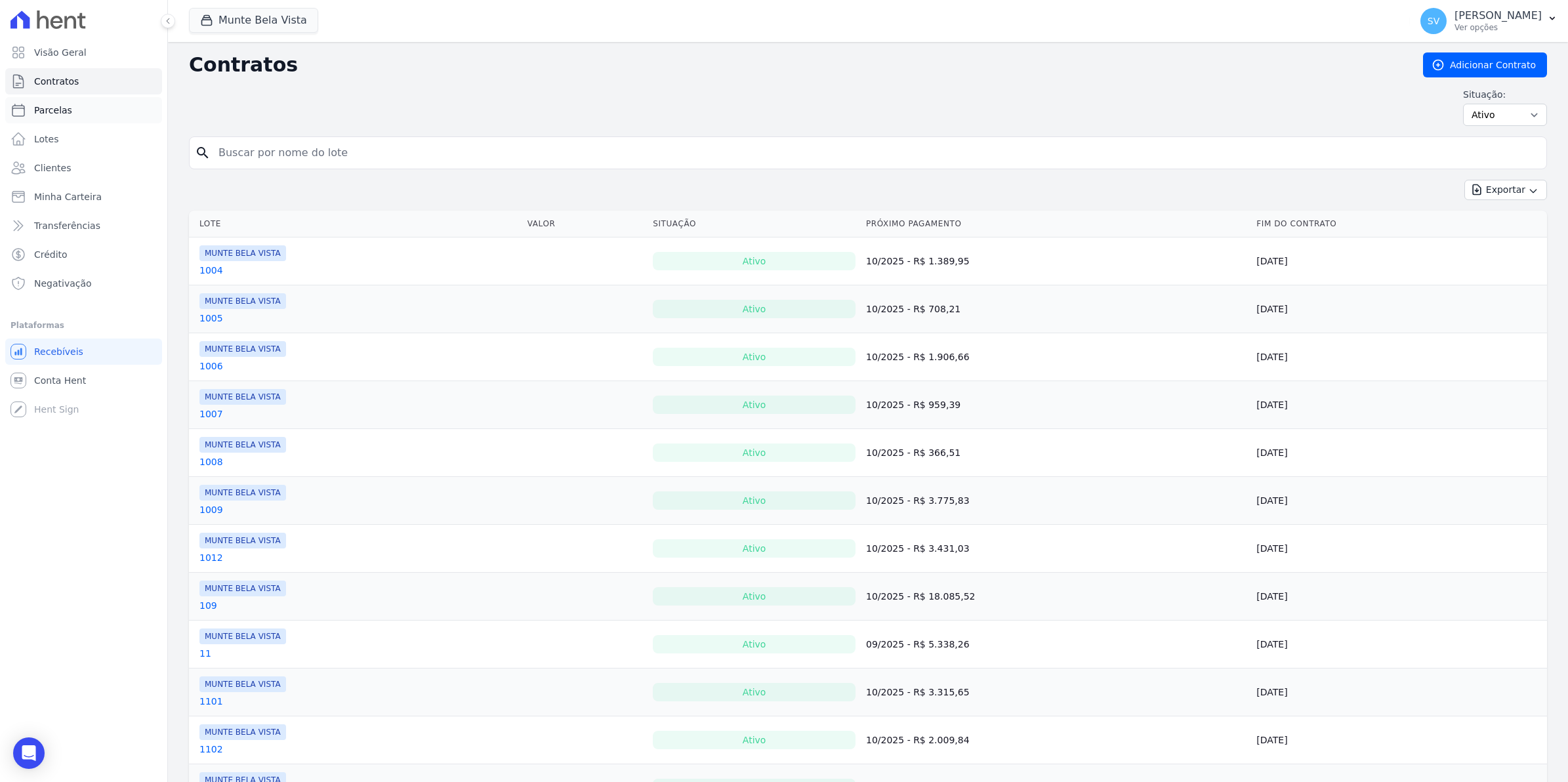
click at [51, 114] on span "Parcelas" at bounding box center [53, 110] width 38 height 13
select select
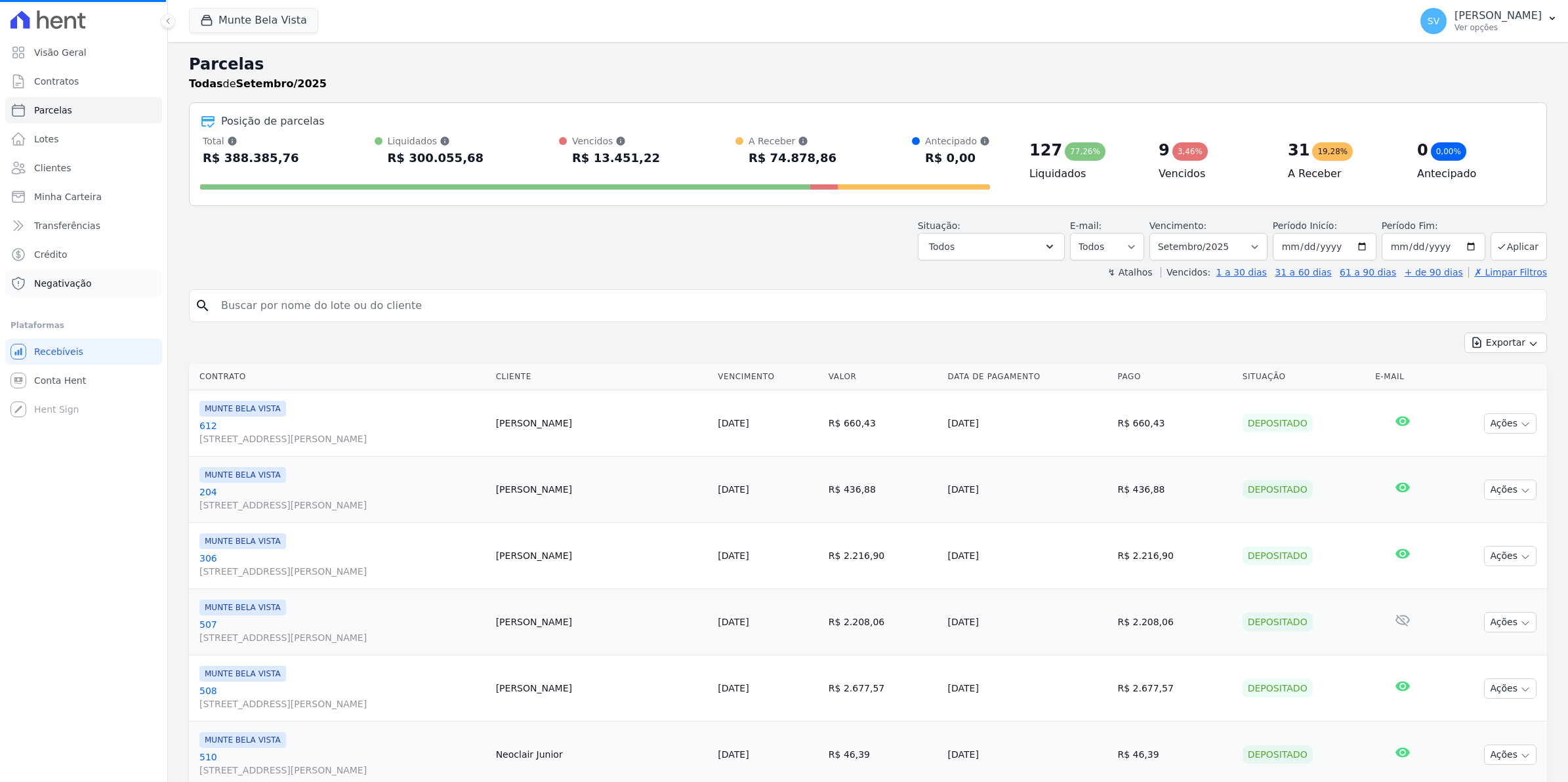
select select
click at [50, 381] on span "Conta Hent" at bounding box center [60, 380] width 52 height 13
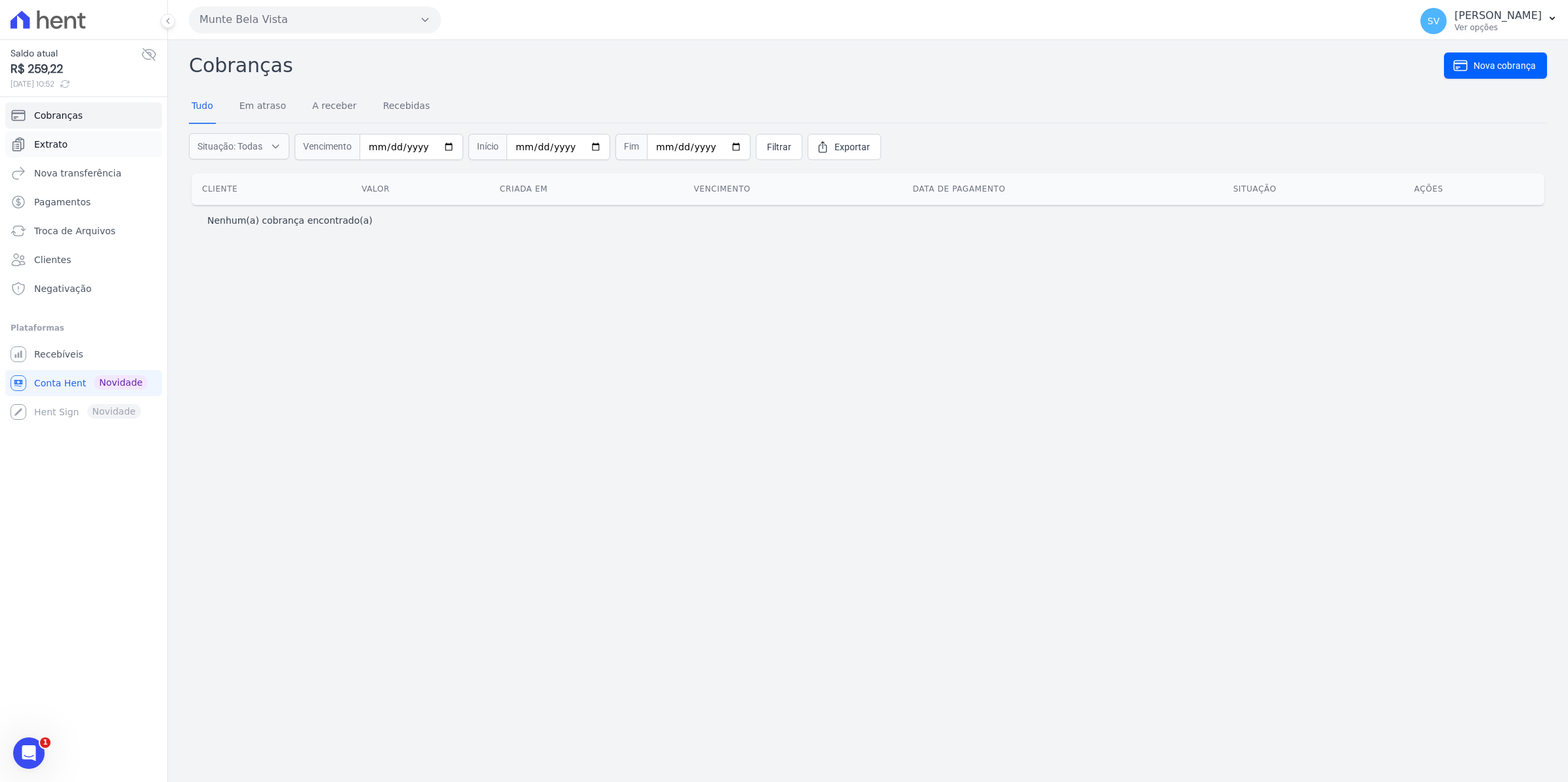
click at [55, 142] on span "Extrato" at bounding box center [51, 144] width 33 height 13
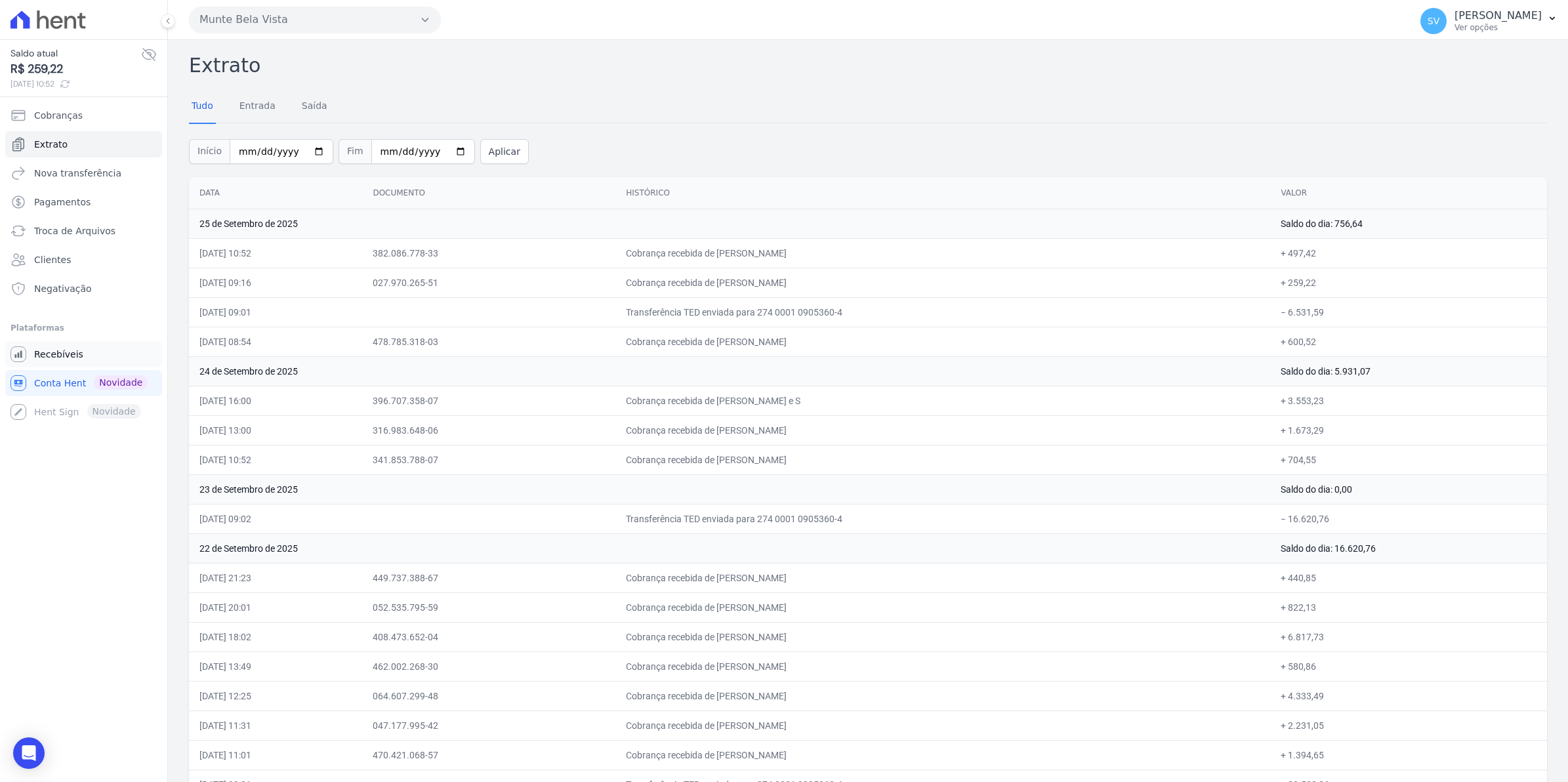
click at [53, 358] on span "Recebíveis" at bounding box center [59, 354] width 49 height 13
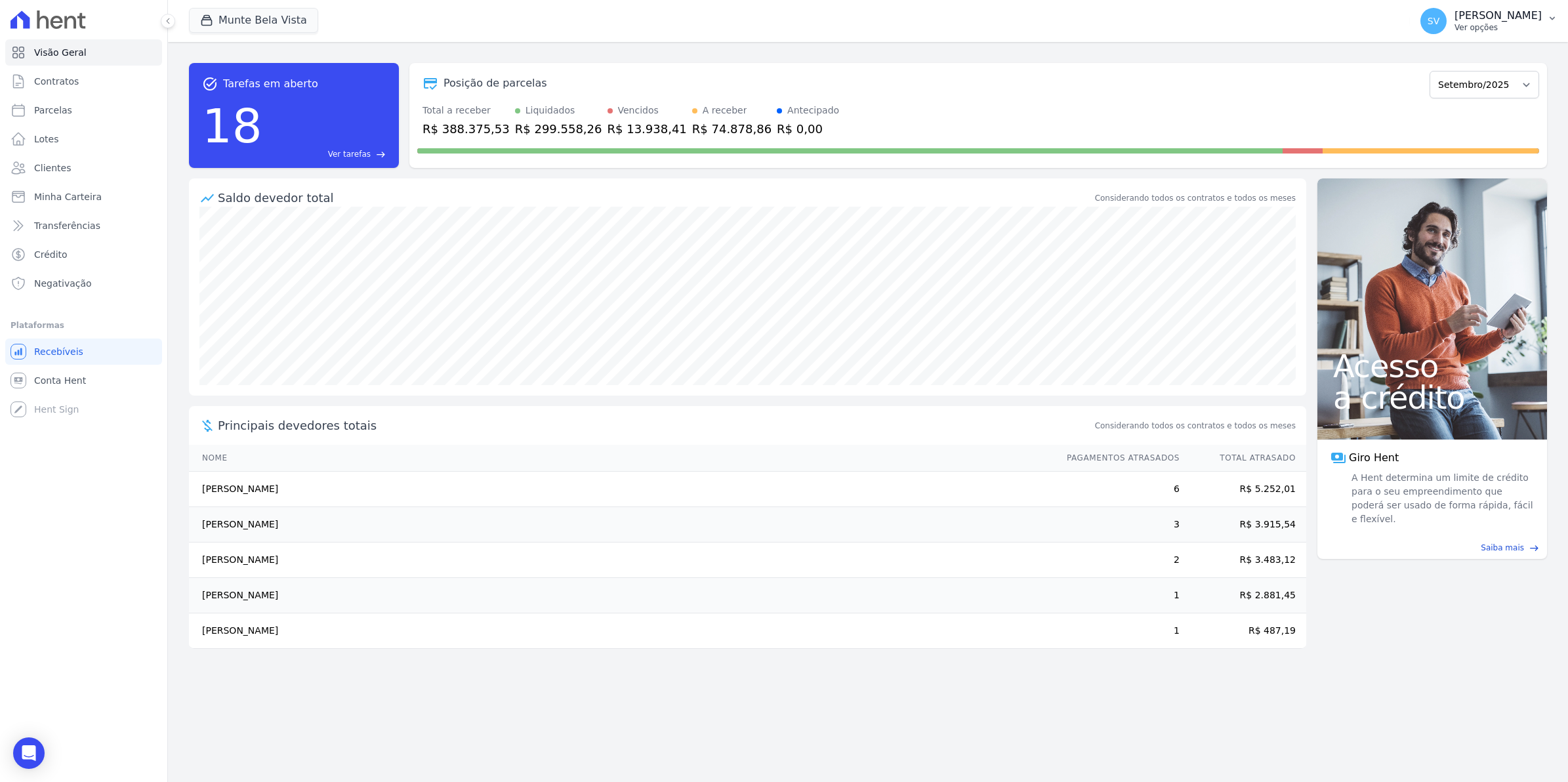
click at [1439, 17] on span "SV" at bounding box center [1433, 21] width 11 height 9
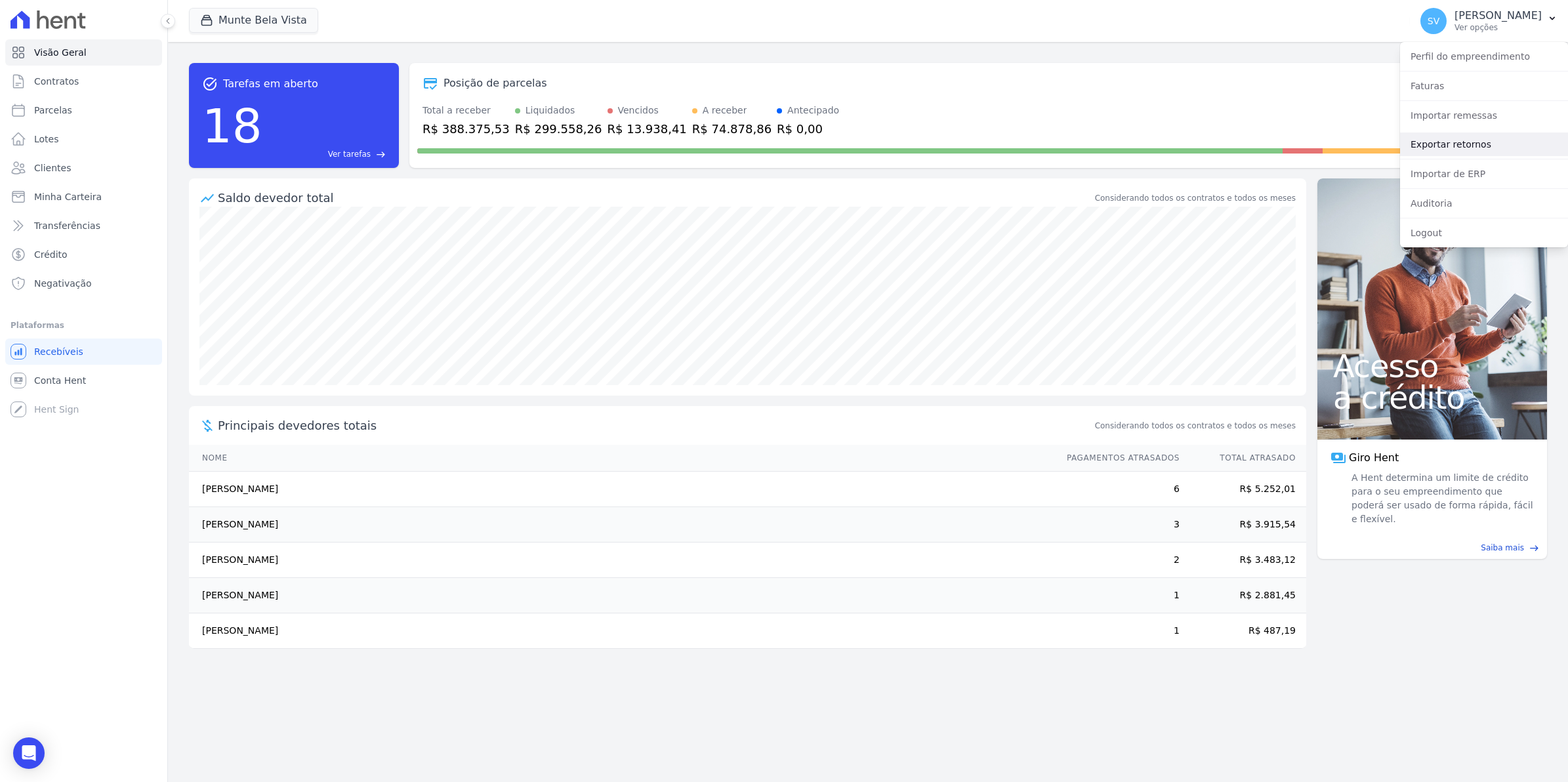
click at [1440, 145] on link "Exportar retornos" at bounding box center [1483, 144] width 168 height 24
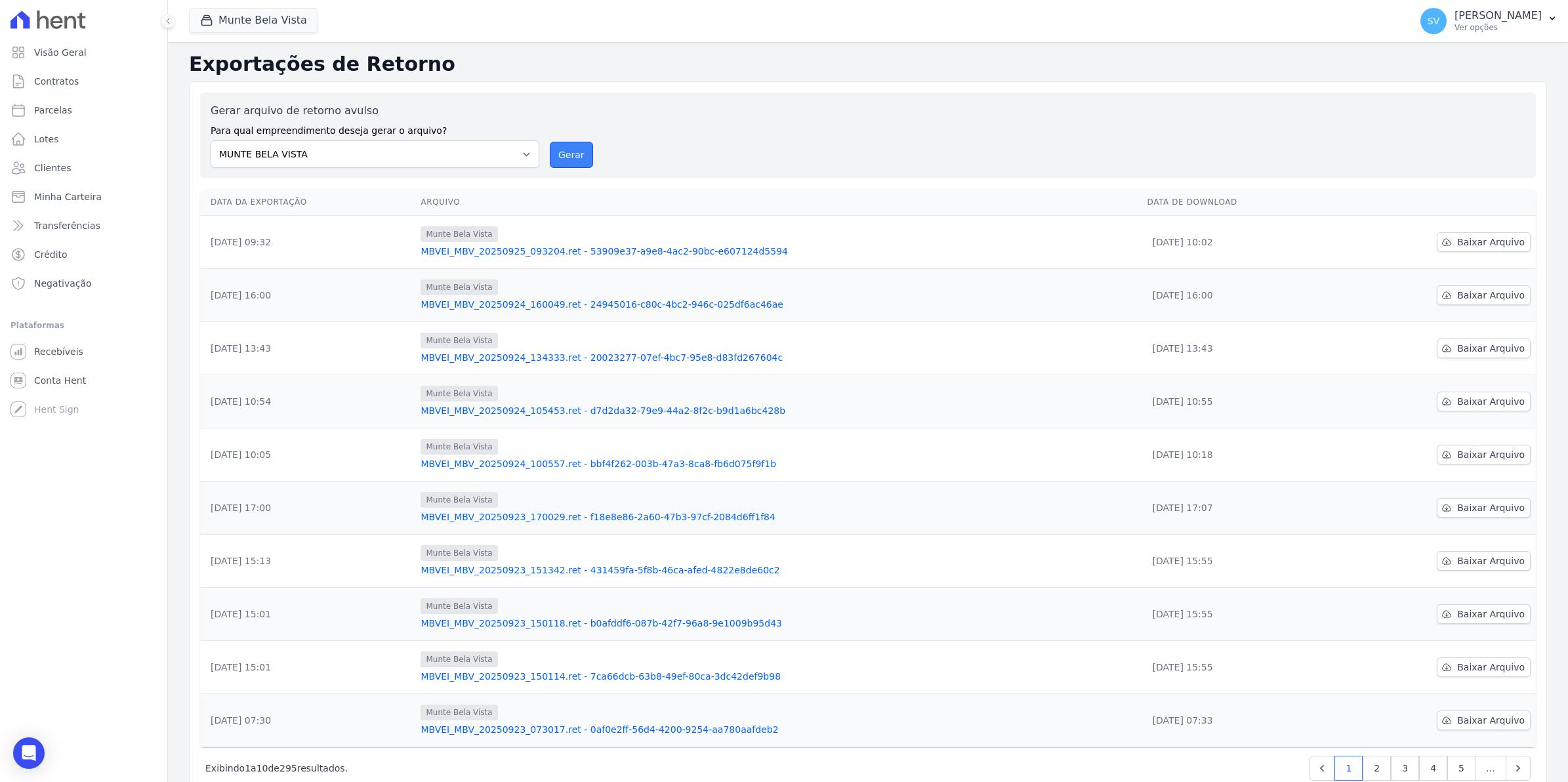
click at [556, 156] on button "Gerar" at bounding box center [571, 155] width 43 height 26
click at [151, 670] on div "Visão Geral Contratos [GEOGRAPHIC_DATA] Lotes Clientes Minha Carteira Transferê…" at bounding box center [84, 391] width 167 height 782
click at [1467, 293] on span "Baixar Arquivo" at bounding box center [1491, 295] width 68 height 13
click at [831, 166] on div "Gerar arquivo de retorno avulso Para qual empreendimento deseja gerar o arquivo…" at bounding box center [867, 136] width 1314 height 65
click at [555, 151] on button "Gerar" at bounding box center [571, 155] width 43 height 26
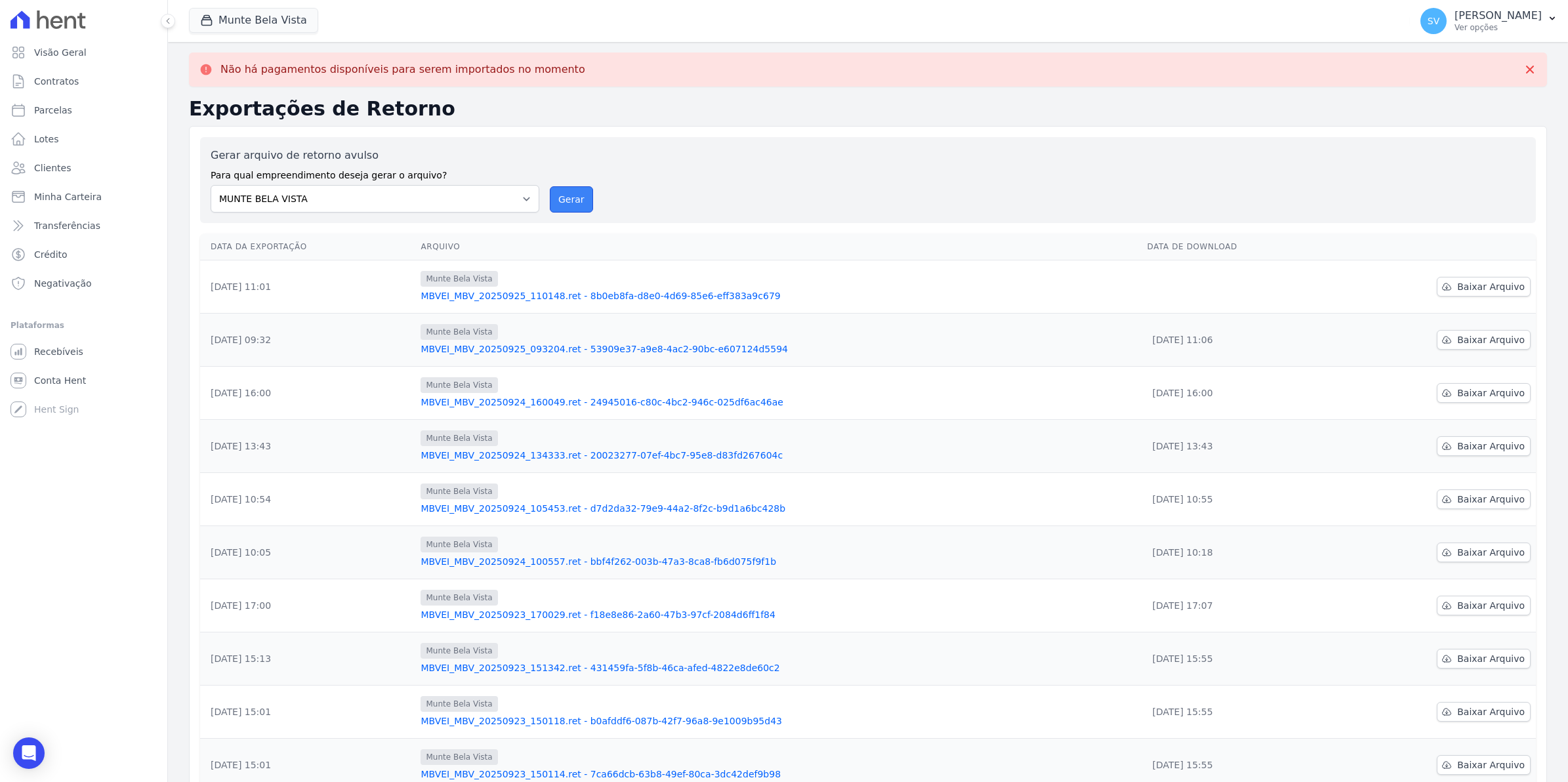
click at [574, 201] on button "Gerar" at bounding box center [571, 200] width 43 height 26
click at [1460, 289] on span "Baixar Arquivo" at bounding box center [1491, 286] width 68 height 13
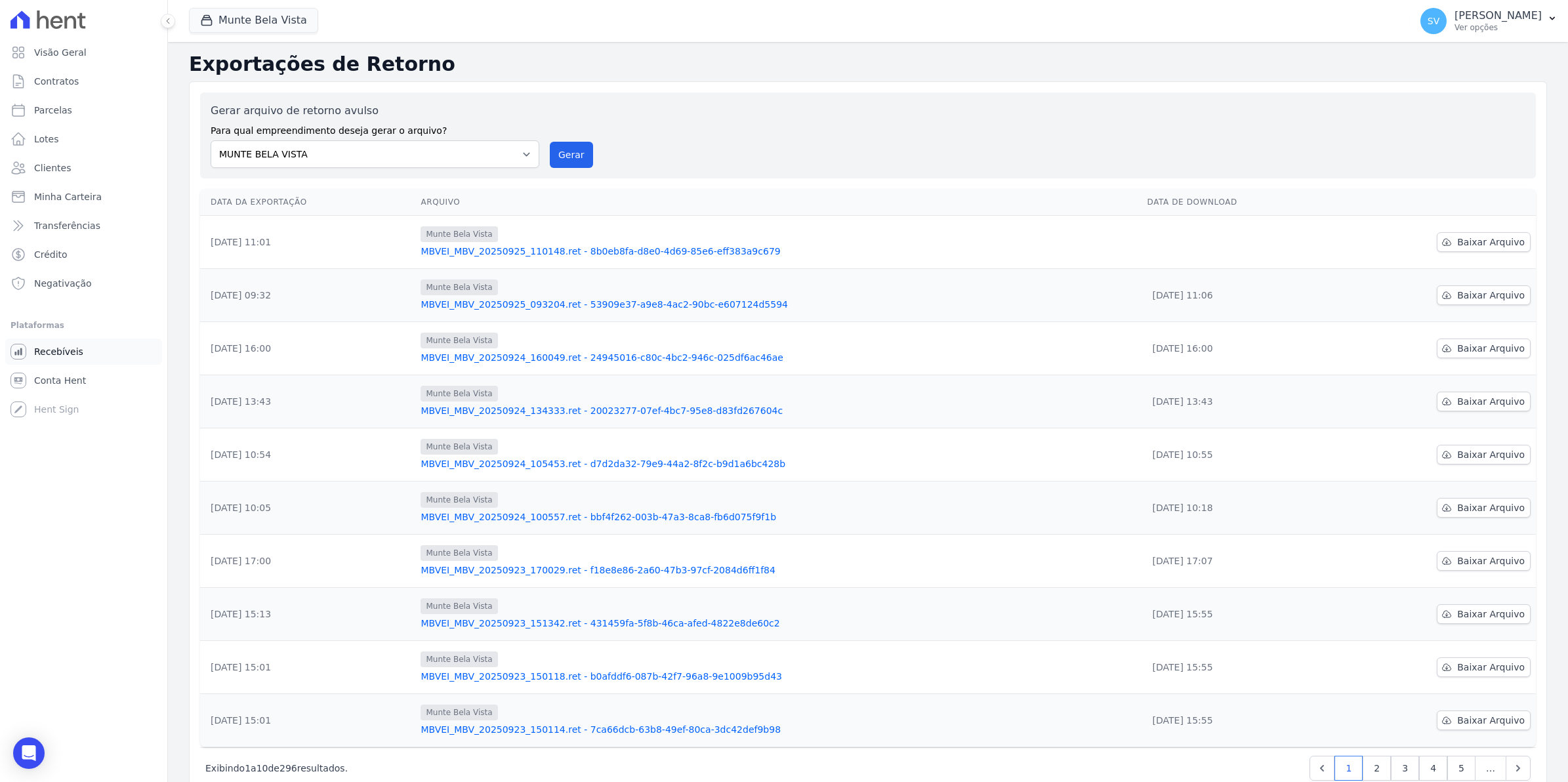
click at [51, 351] on span "Recebíveis" at bounding box center [59, 351] width 49 height 13
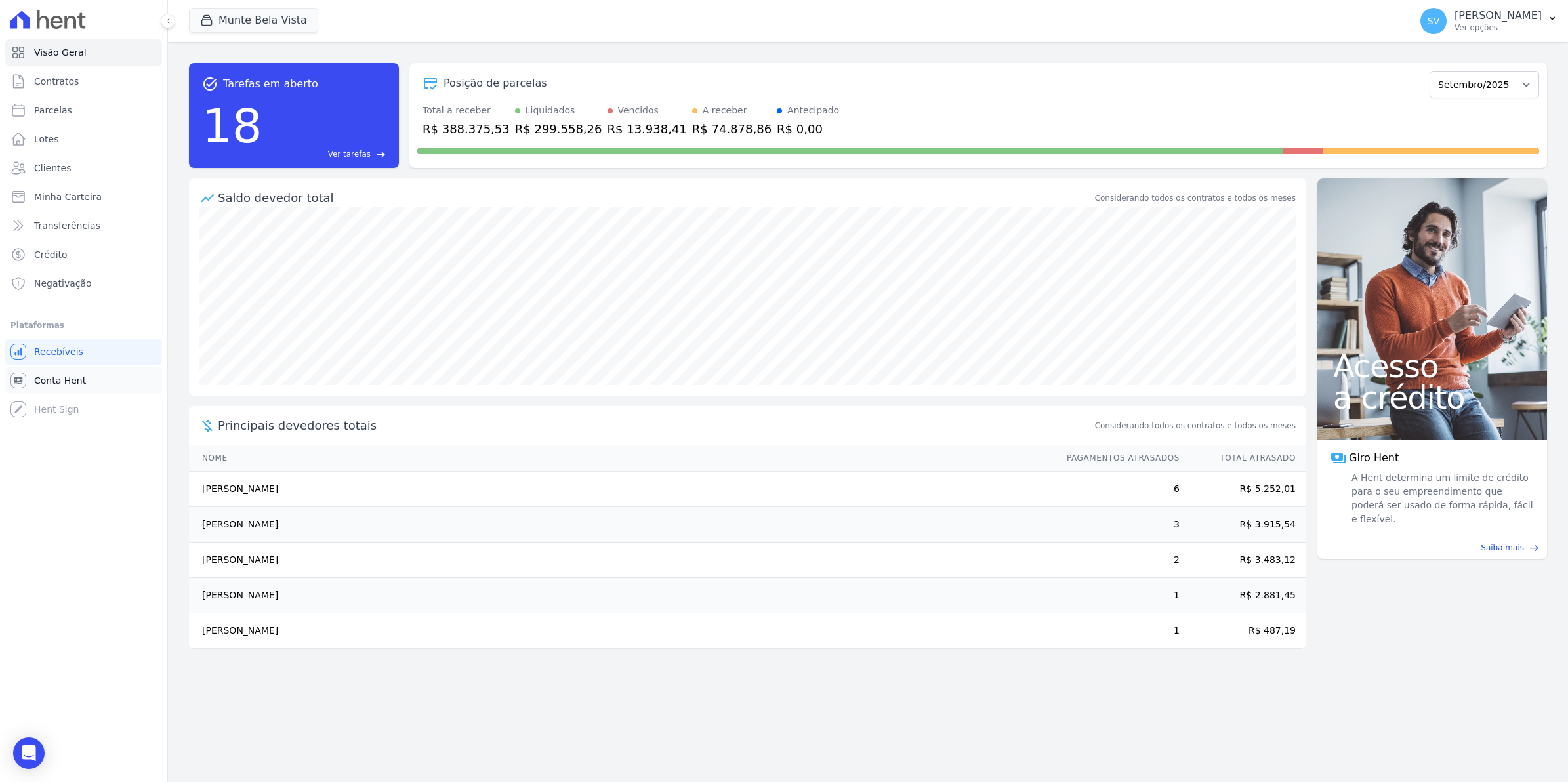
click at [55, 379] on span "Conta Hent" at bounding box center [60, 380] width 52 height 13
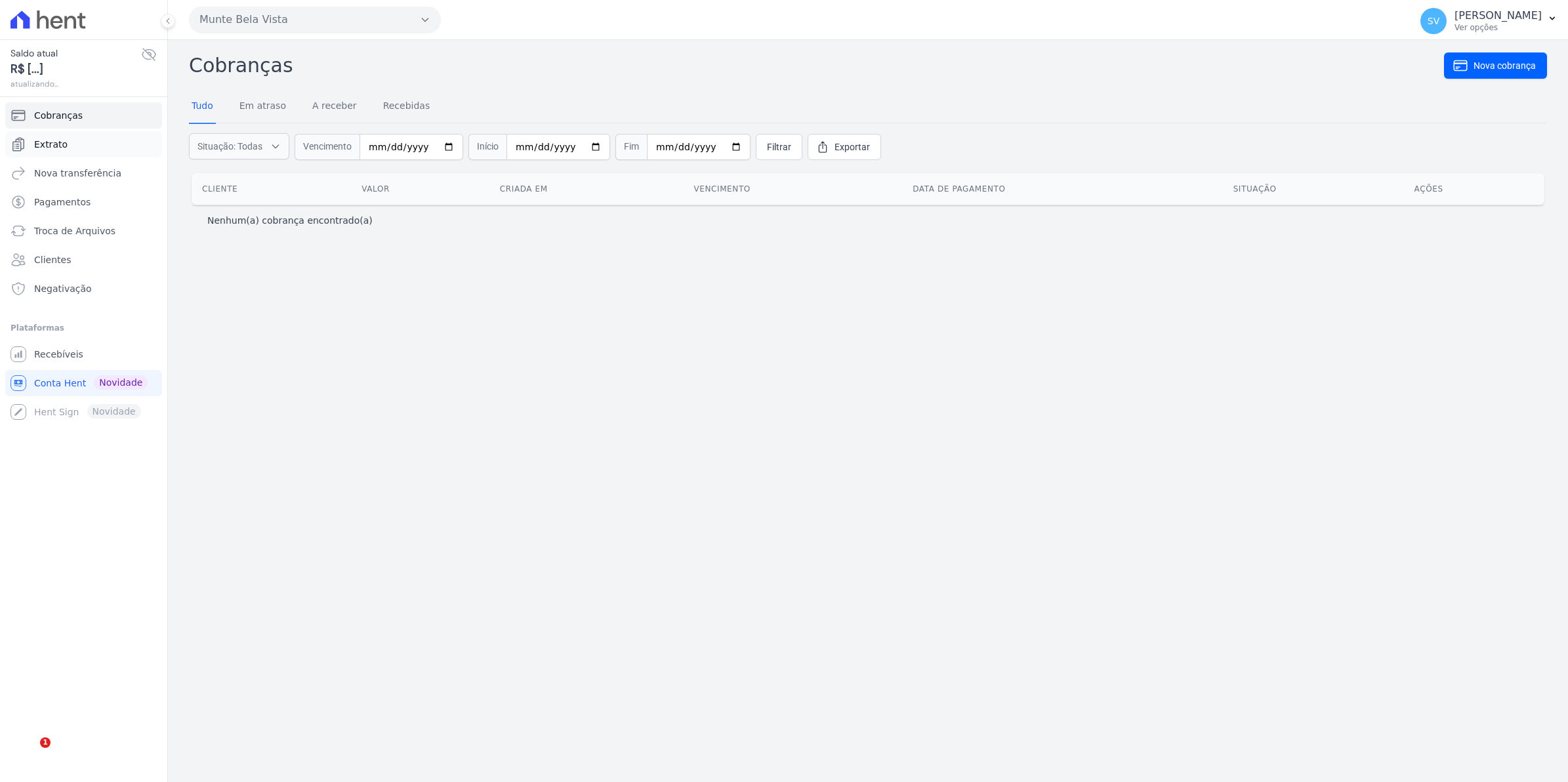
click at [59, 143] on span "Extrato" at bounding box center [51, 144] width 33 height 13
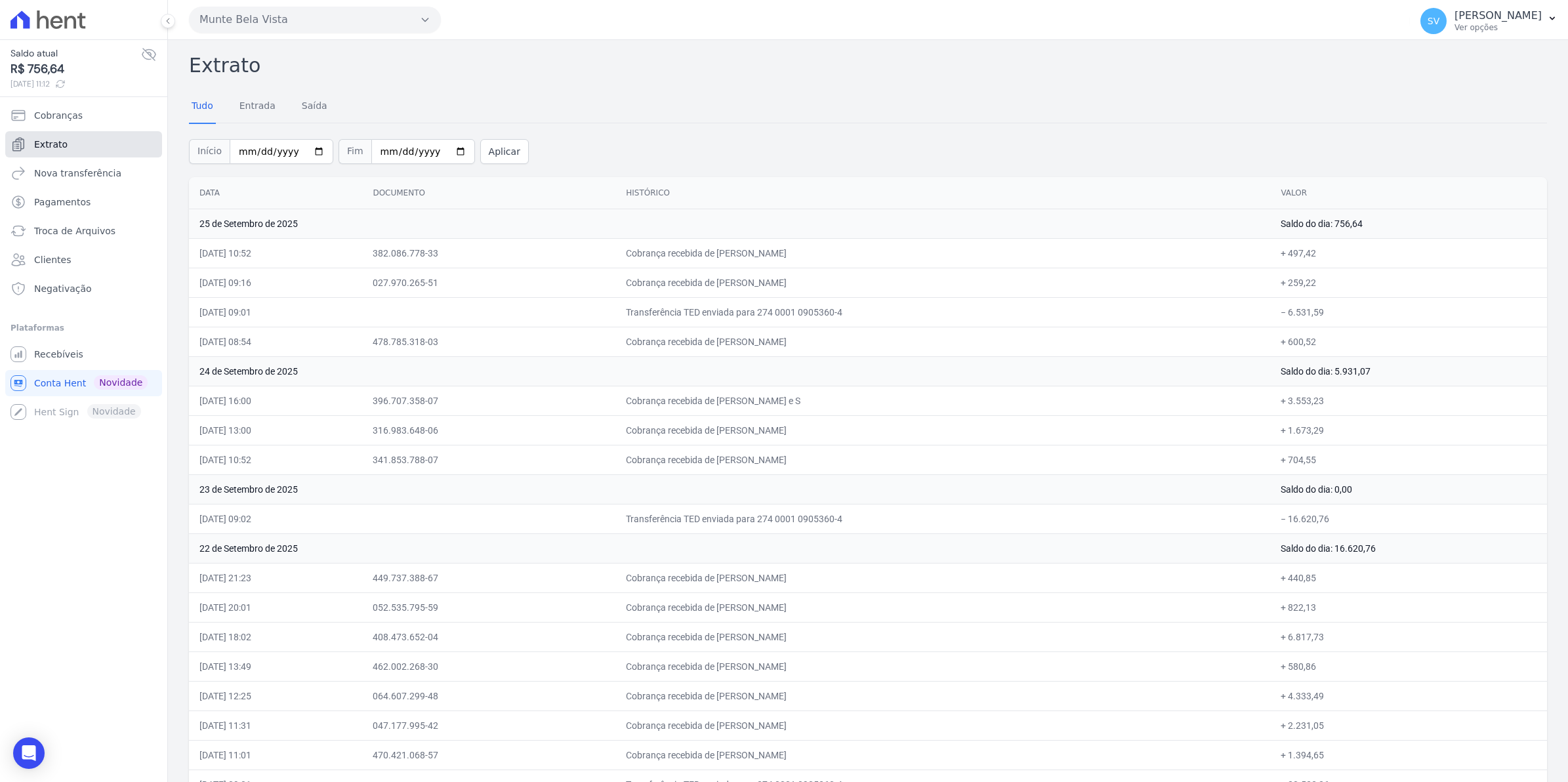
click at [47, 138] on span "Extrato" at bounding box center [51, 144] width 33 height 13
click at [59, 143] on span "Extrato" at bounding box center [51, 144] width 33 height 13
